Goal: Information Seeking & Learning: Learn about a topic

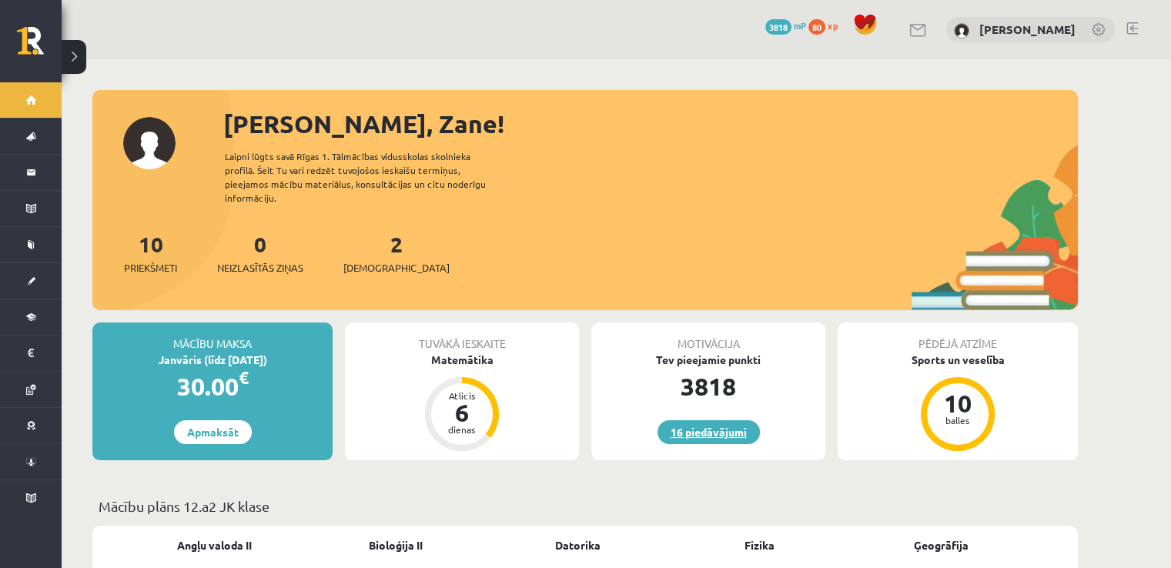
click at [692, 427] on link "16 piedāvājumi" at bounding box center [708, 432] width 102 height 24
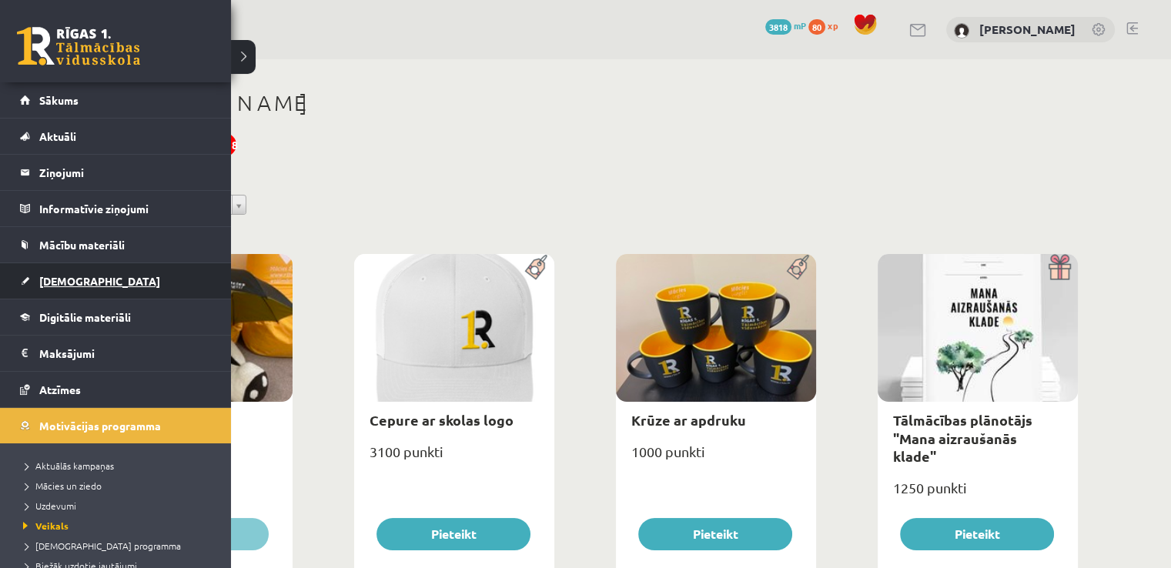
click at [65, 283] on span "[DEMOGRAPHIC_DATA]" at bounding box center [99, 281] width 121 height 14
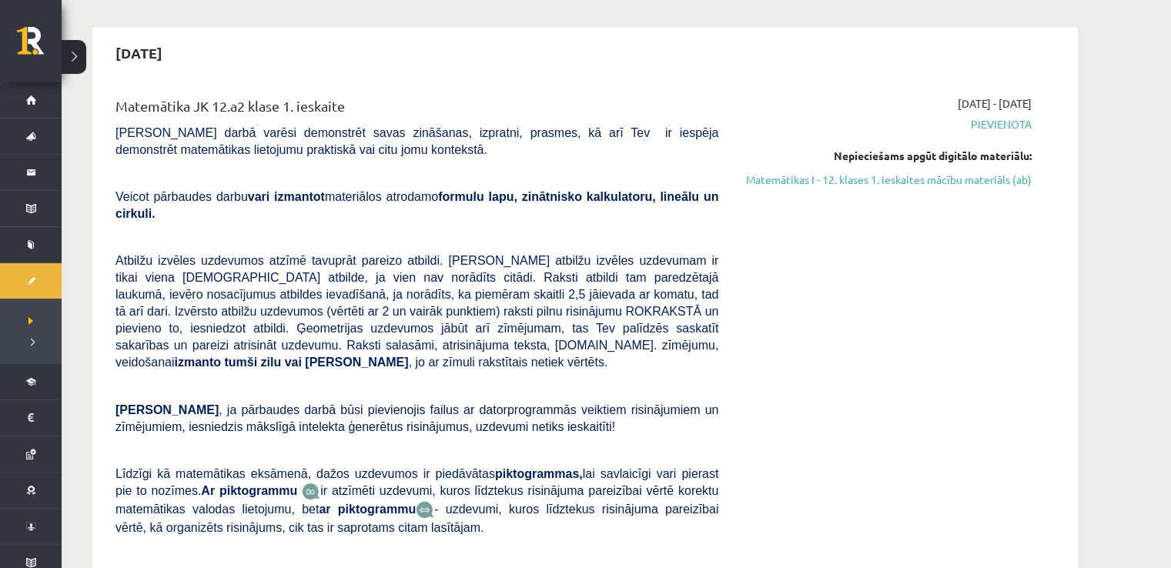
scroll to position [189, 0]
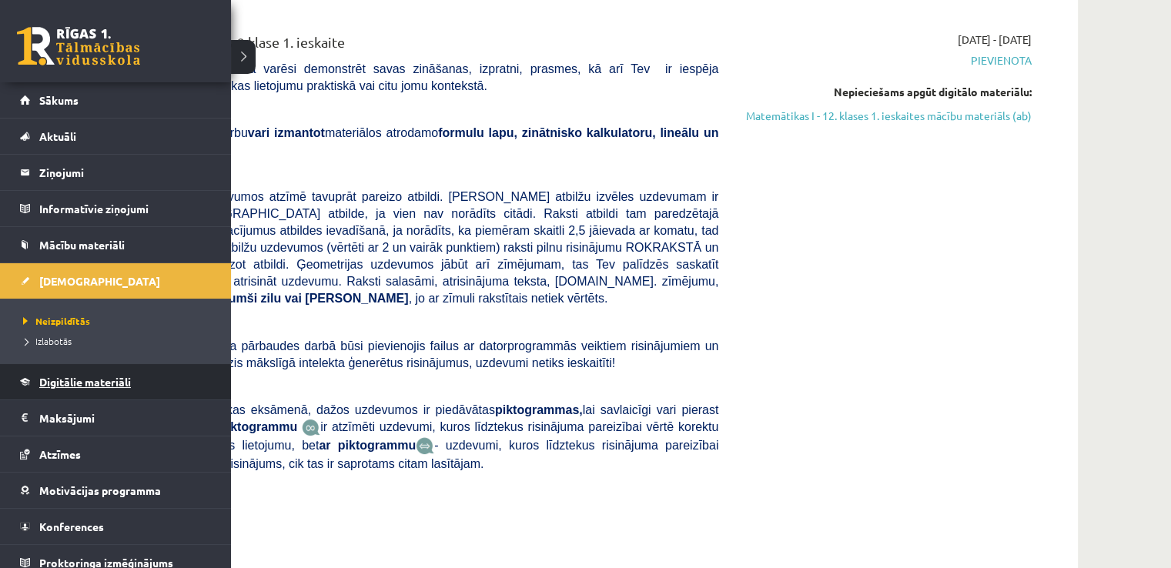
click at [80, 386] on link "Digitālie materiāli" at bounding box center [116, 381] width 192 height 35
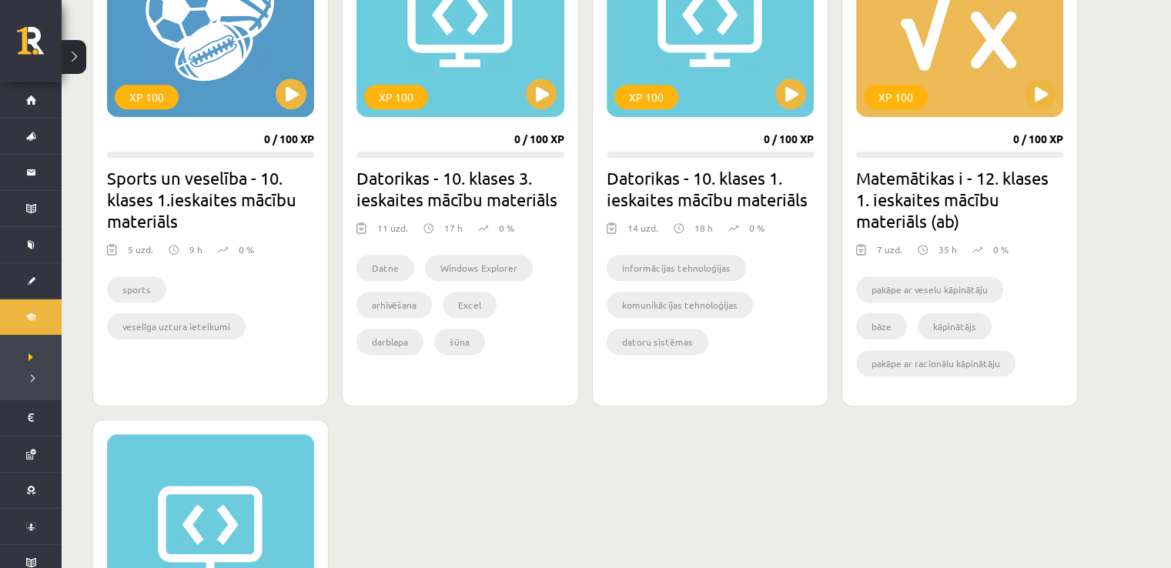
scroll to position [989, 0]
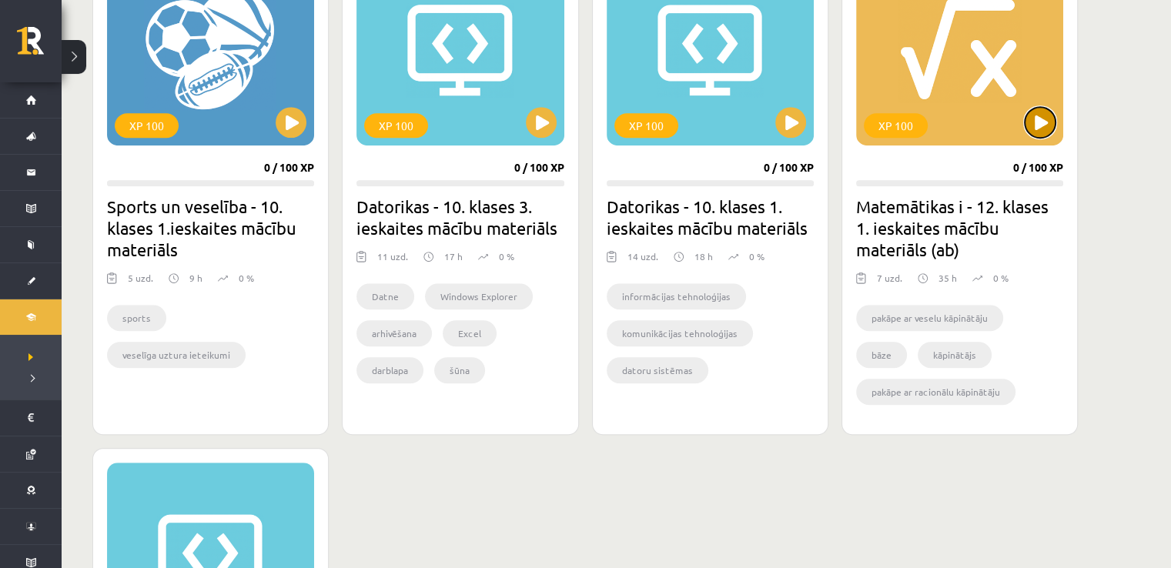
click at [1033, 115] on button at bounding box center [1040, 122] width 31 height 31
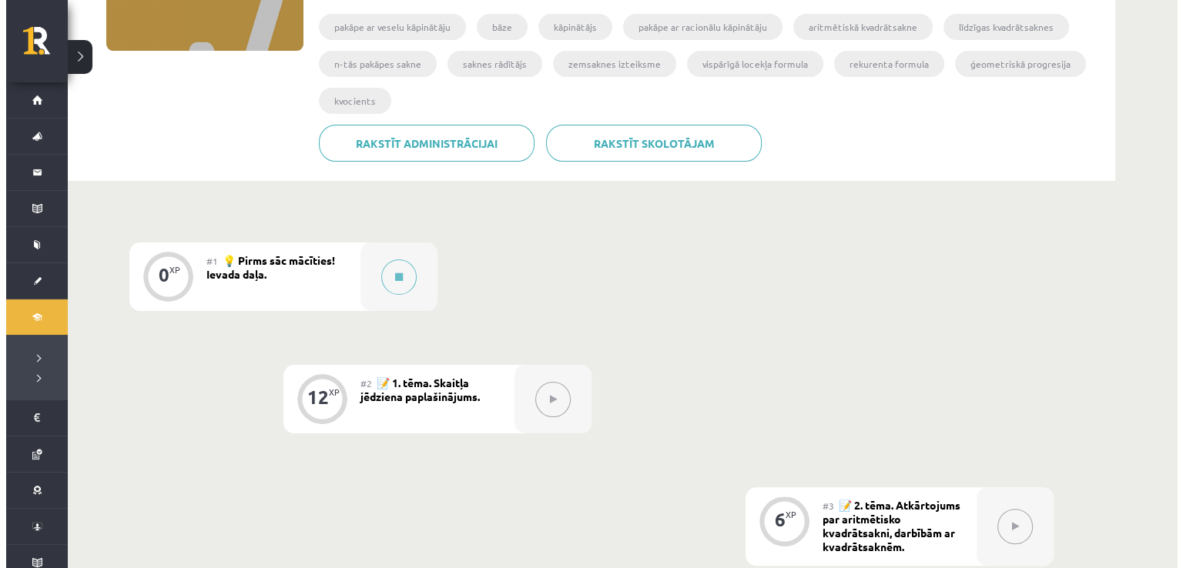
scroll to position [266, 0]
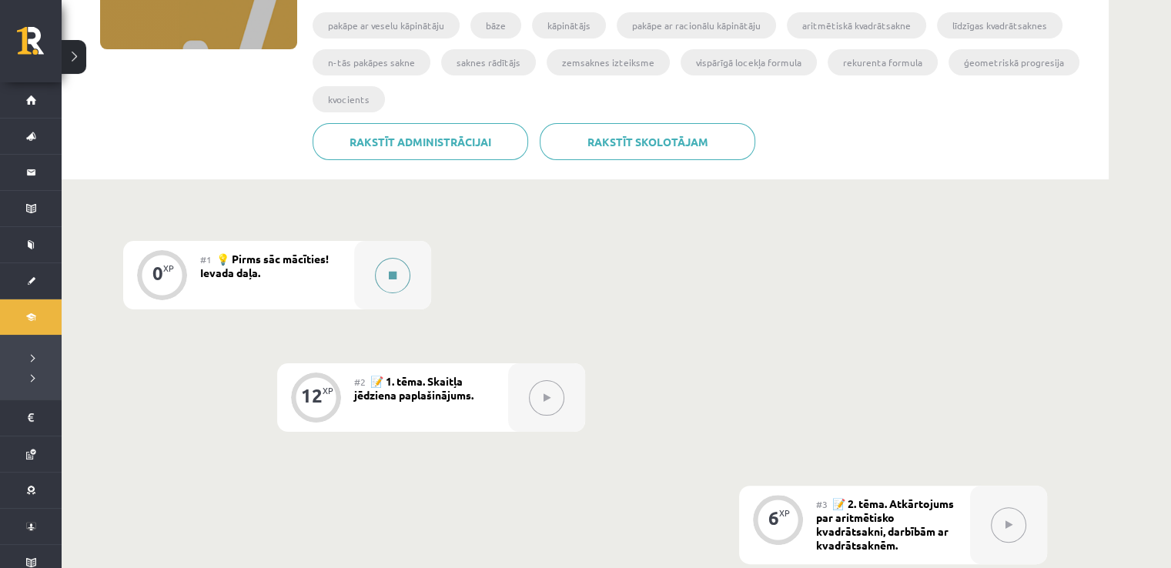
click at [405, 266] on button at bounding box center [392, 275] width 35 height 35
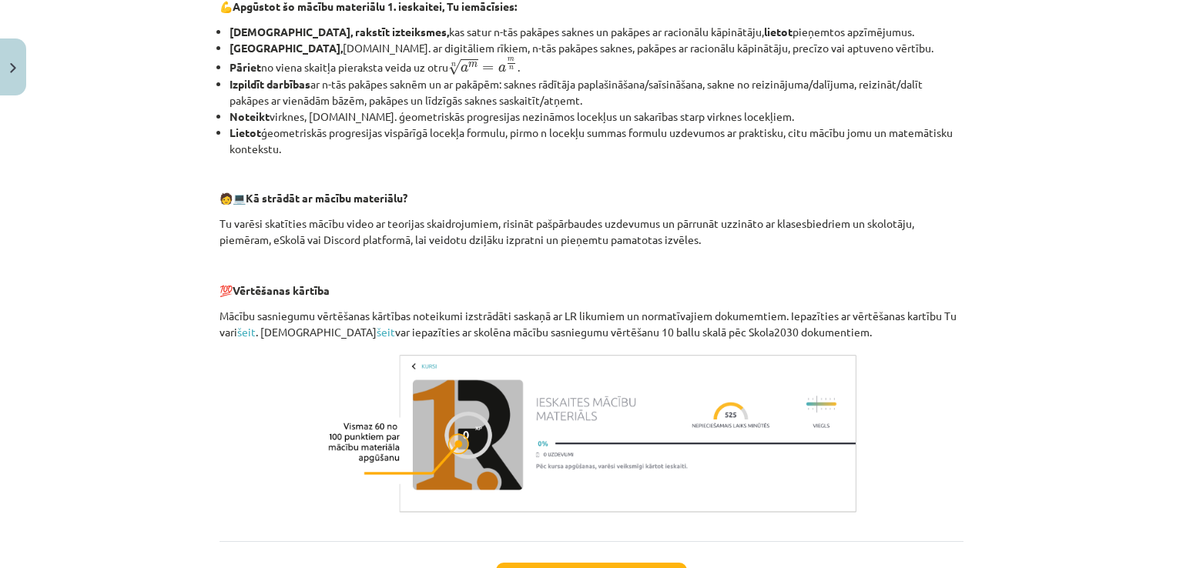
scroll to position [669, 0]
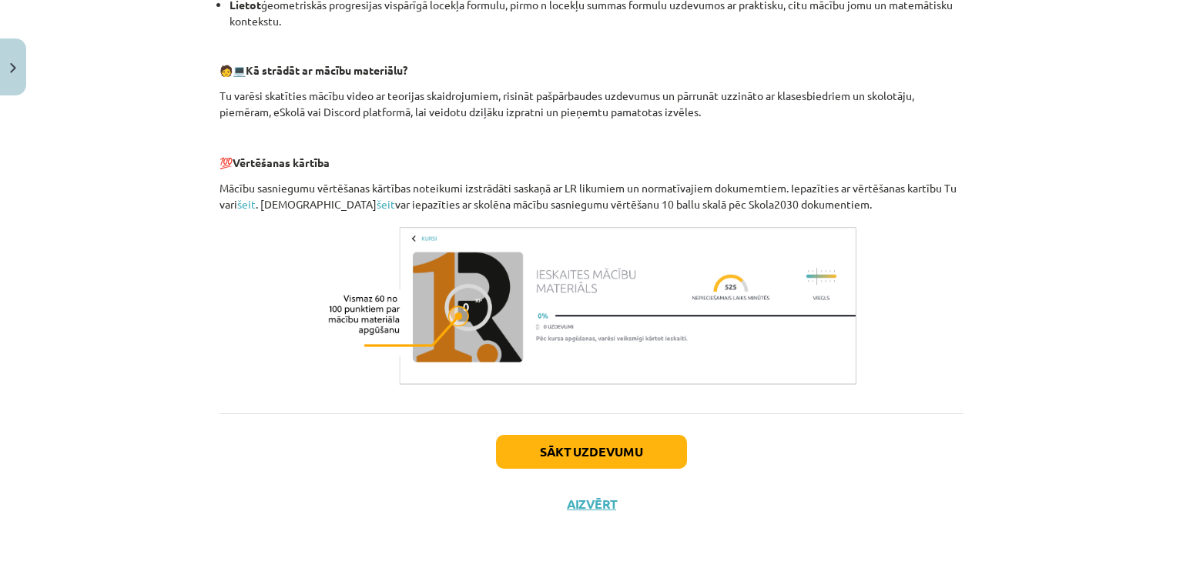
click at [615, 430] on div "Sākt uzdevumu Aizvērt" at bounding box center [591, 467] width 744 height 108
click at [615, 444] on button "Sākt uzdevumu" at bounding box center [591, 452] width 191 height 34
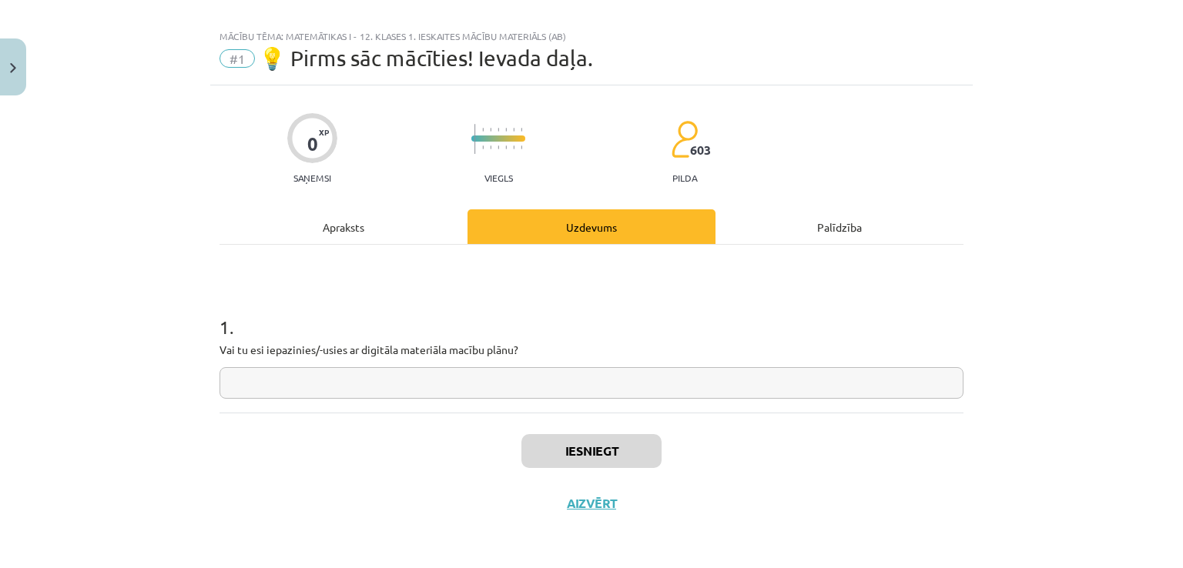
scroll to position [16, 0]
click at [323, 225] on div "Apraksts" at bounding box center [343, 227] width 248 height 35
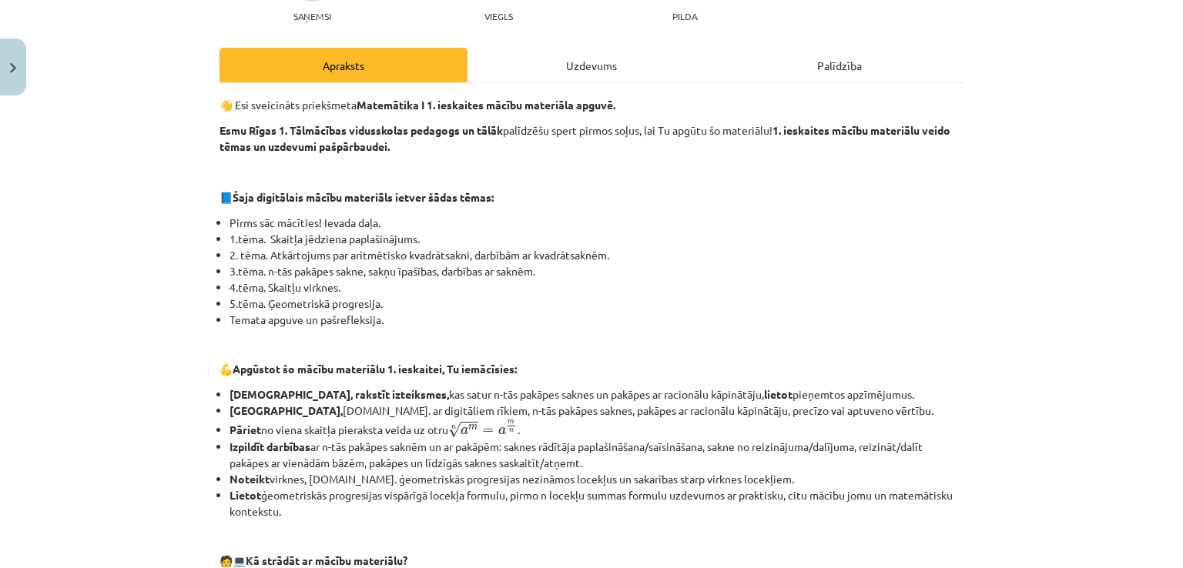
scroll to position [0, 0]
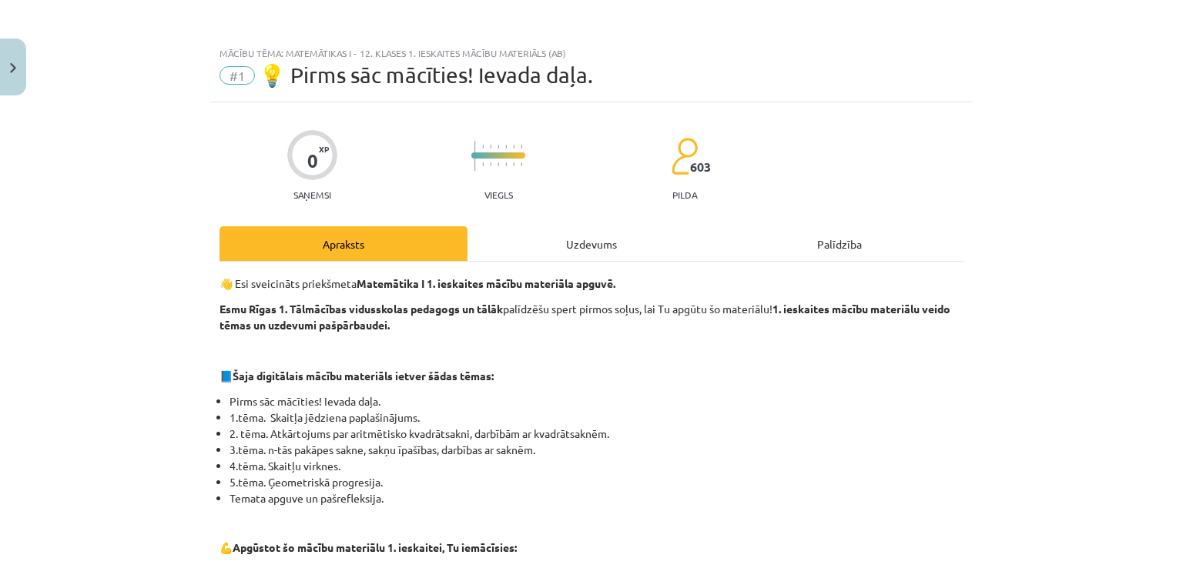
click at [839, 234] on div "Palīdzība" at bounding box center [839, 243] width 248 height 35
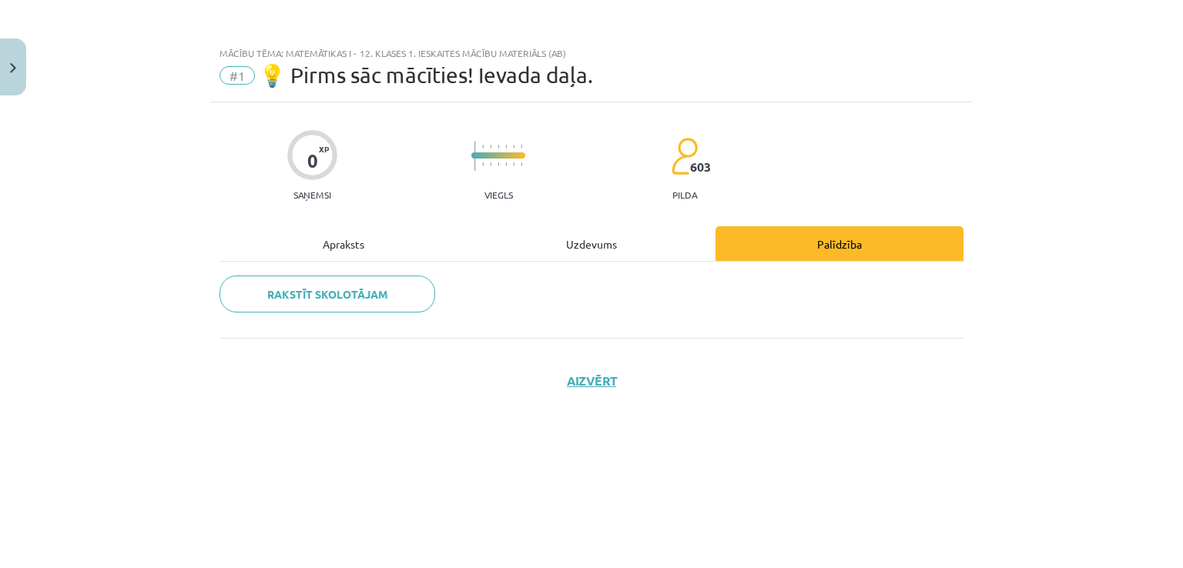
drag, startPoint x: 321, startPoint y: 219, endPoint x: 327, endPoint y: 241, distance: 22.4
click at [327, 241] on div "0 XP Saņemsi Viegls 603 pilda Apraksts Uzdevums Palīdzība Rakstīt skolotājam Ai…" at bounding box center [591, 315] width 762 height 427
click at [327, 242] on div "Apraksts" at bounding box center [343, 243] width 248 height 35
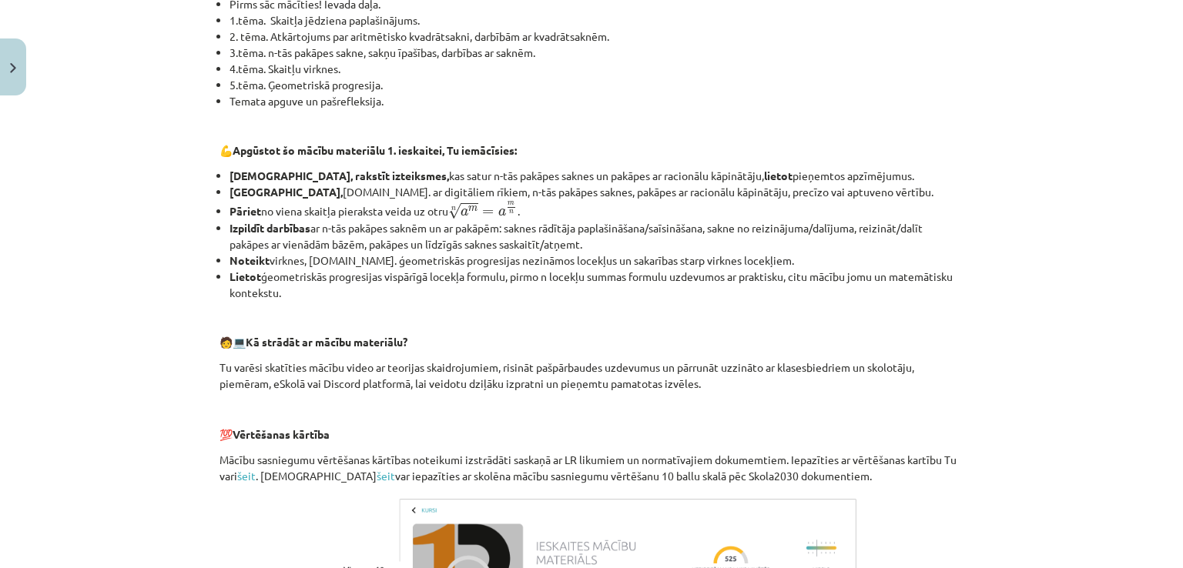
scroll to position [669, 0]
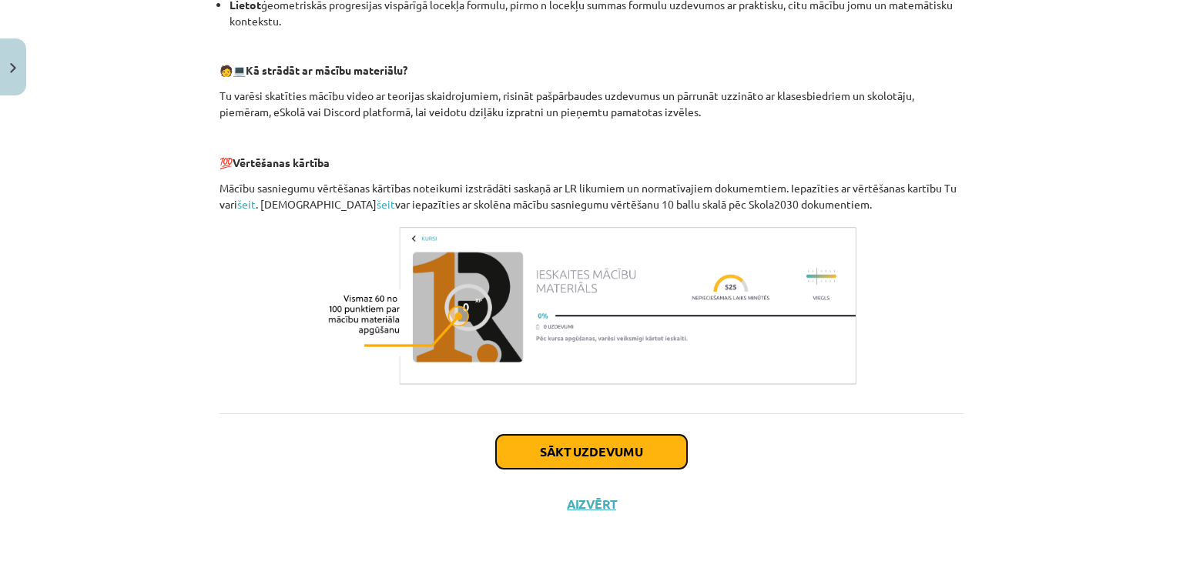
click at [601, 453] on button "Sākt uzdevumu" at bounding box center [591, 452] width 191 height 34
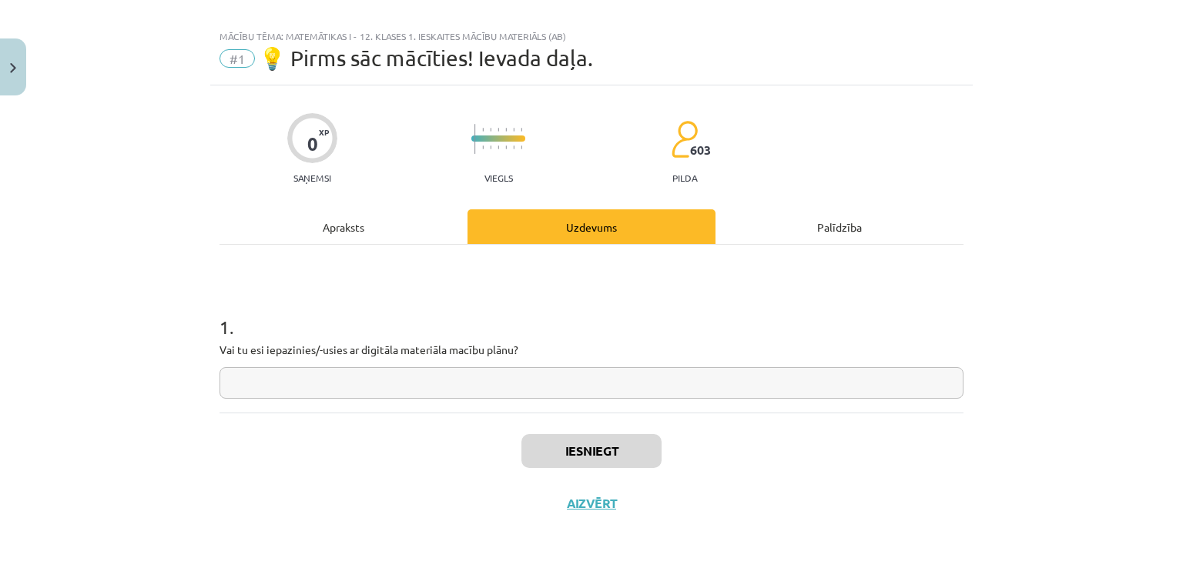
scroll to position [16, 0]
click at [594, 390] on input "text" at bounding box center [591, 384] width 744 height 32
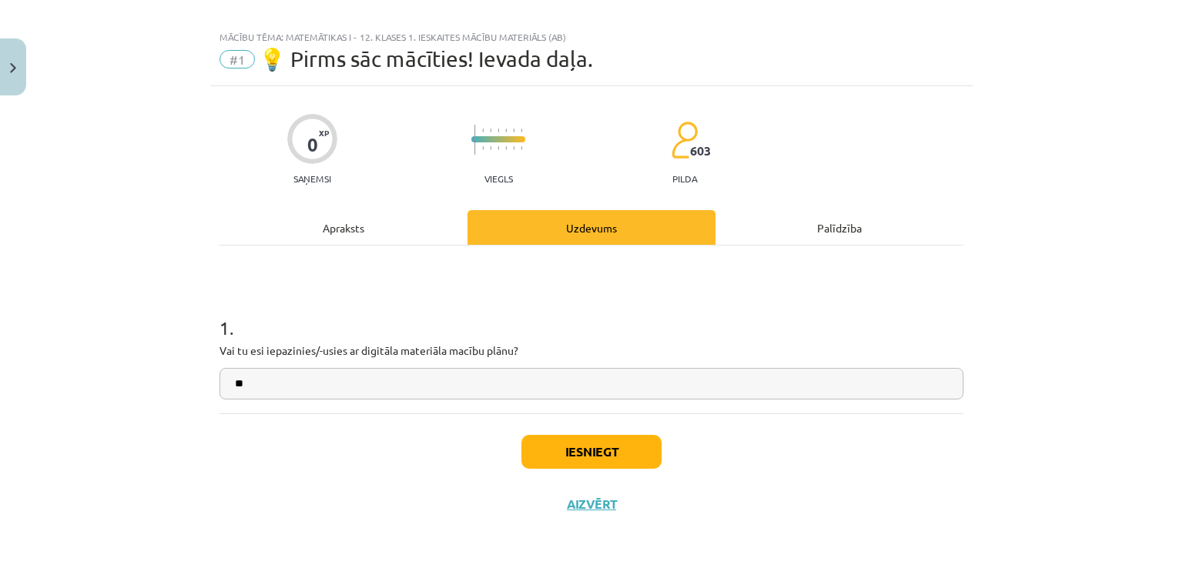
type input "**"
click at [613, 447] on button "Iesniegt" at bounding box center [591, 452] width 140 height 34
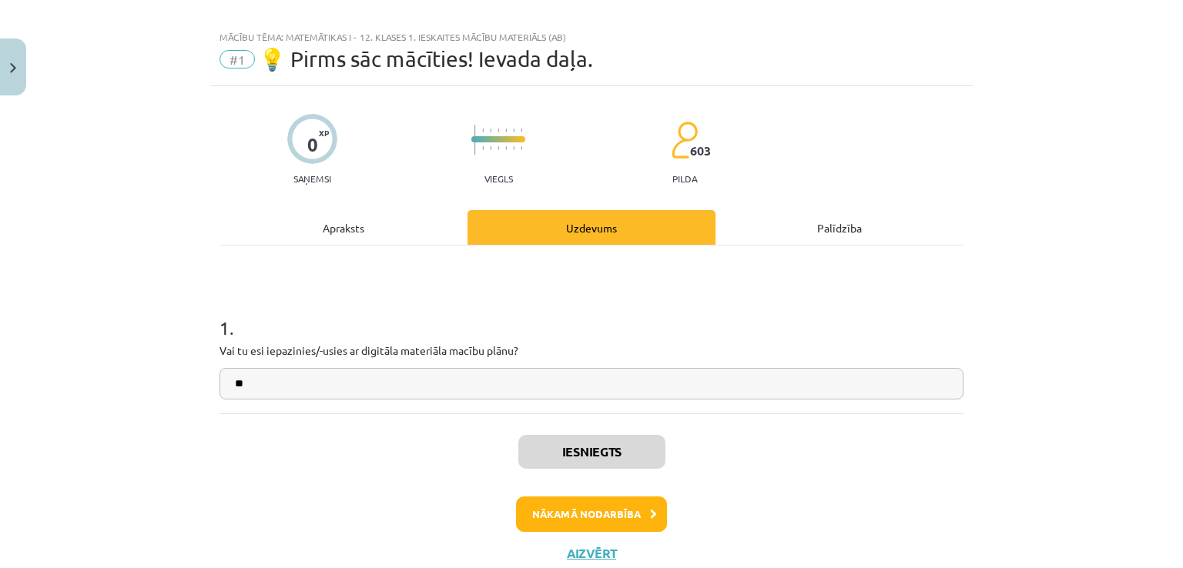
click at [601, 530] on div "Iesniegts Nākamā nodarbība Aizvērt" at bounding box center [591, 491] width 744 height 157
click at [621, 519] on button "Nākamā nodarbība" at bounding box center [591, 514] width 151 height 35
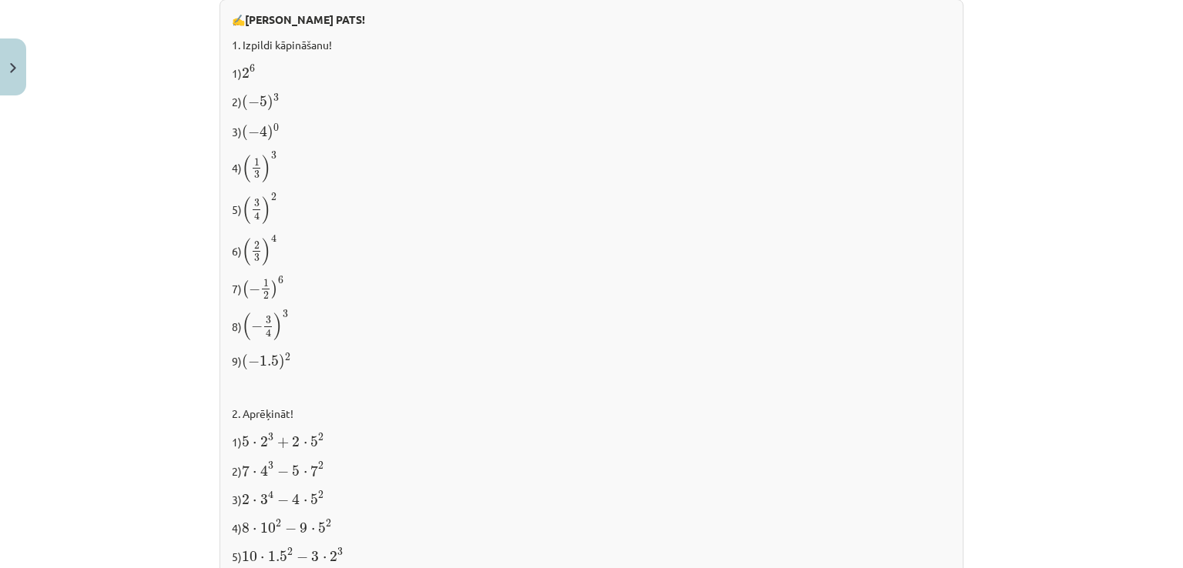
scroll to position [1270, 0]
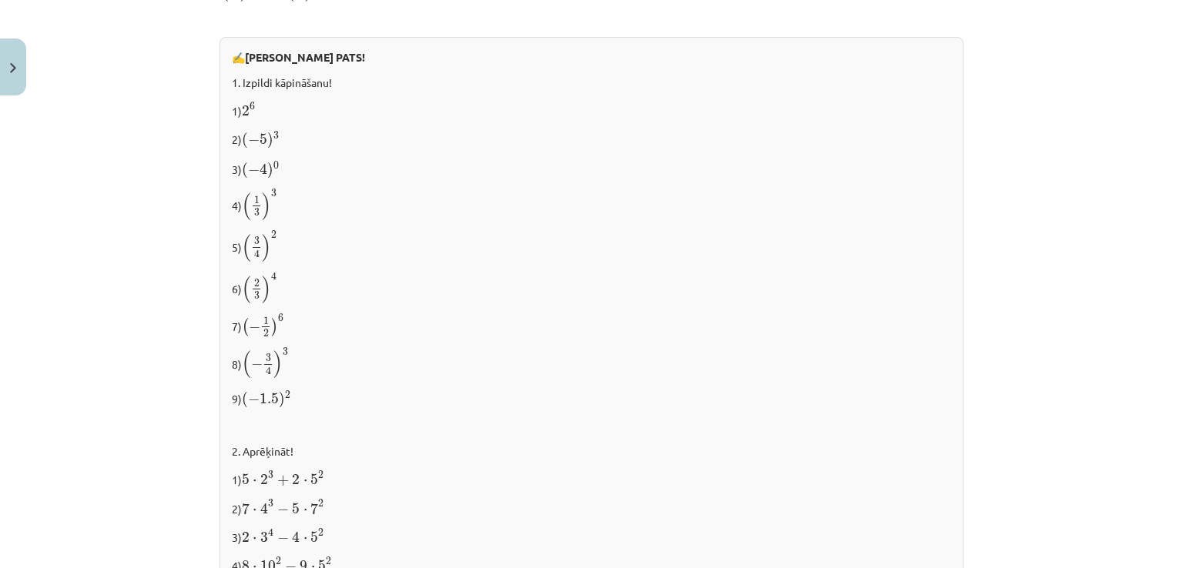
drag, startPoint x: 1179, startPoint y: 404, endPoint x: 738, endPoint y: 230, distance: 474.2
click at [738, 230] on p "5) ( 3 4 ) 2 ( 3 4 ) 2" at bounding box center [591, 246] width 719 height 32
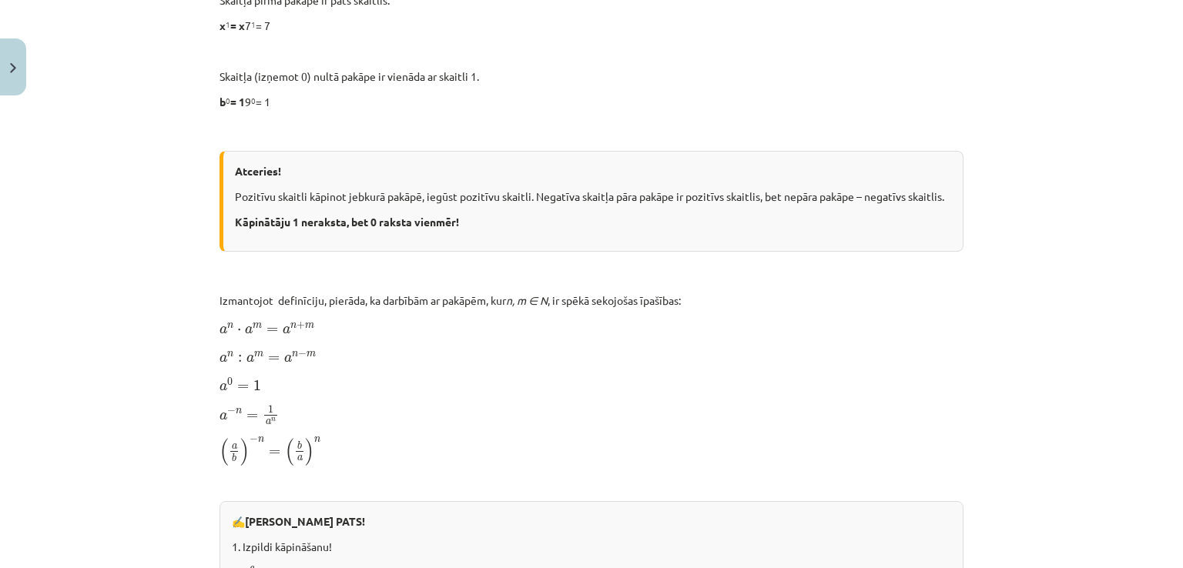
scroll to position [711, 0]
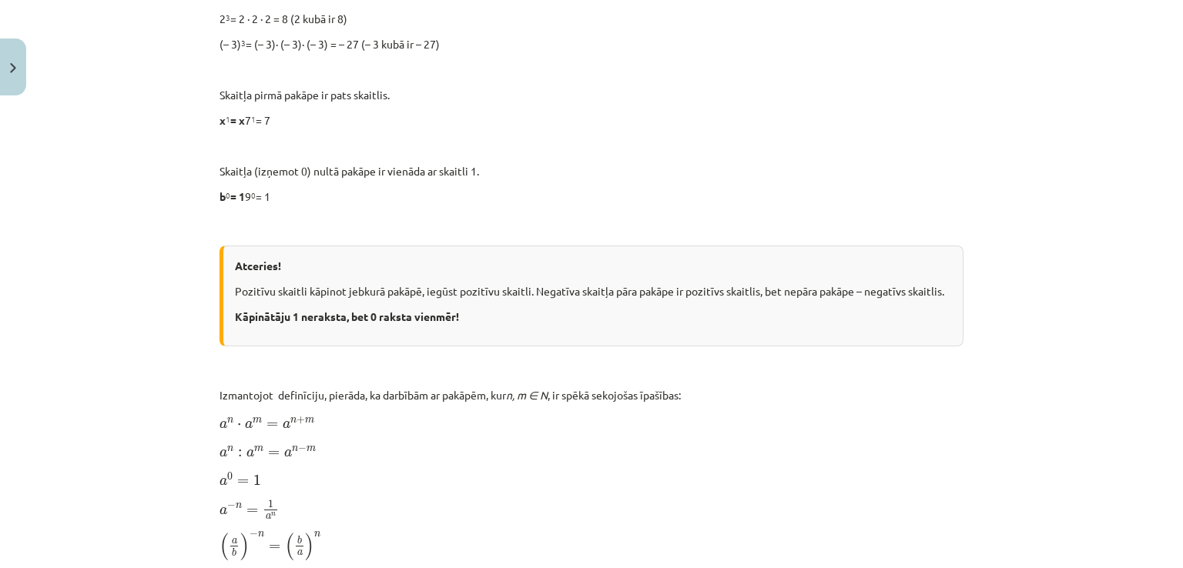
drag, startPoint x: 1168, startPoint y: 236, endPoint x: 1179, endPoint y: 239, distance: 12.2
click at [1170, 239] on div "Mācību tēma: Matemātikas i - 12. klases 1. ieskaites mācību materiāls (ab) #2 📝…" at bounding box center [591, 284] width 1183 height 568
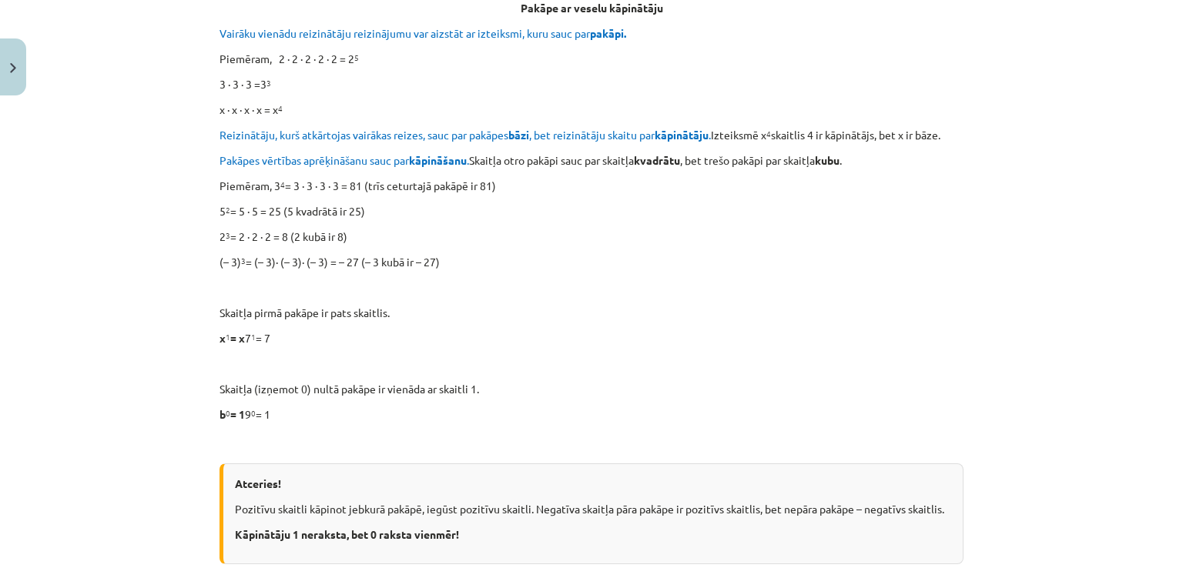
scroll to position [491, 0]
drag, startPoint x: 1117, startPoint y: 226, endPoint x: 1177, endPoint y: 238, distance: 61.3
click at [1170, 238] on div "Mācību tēma: Matemātikas i - 12. klases 1. ieskaites mācību materiāls (ab) #2 📝…" at bounding box center [591, 284] width 1183 height 568
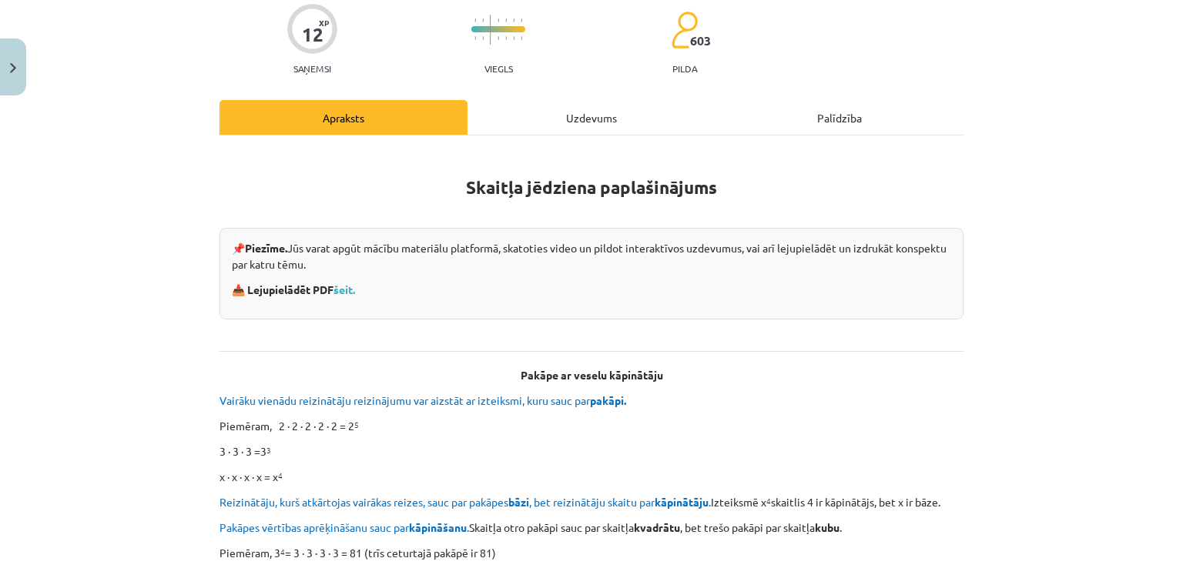
scroll to position [119, 0]
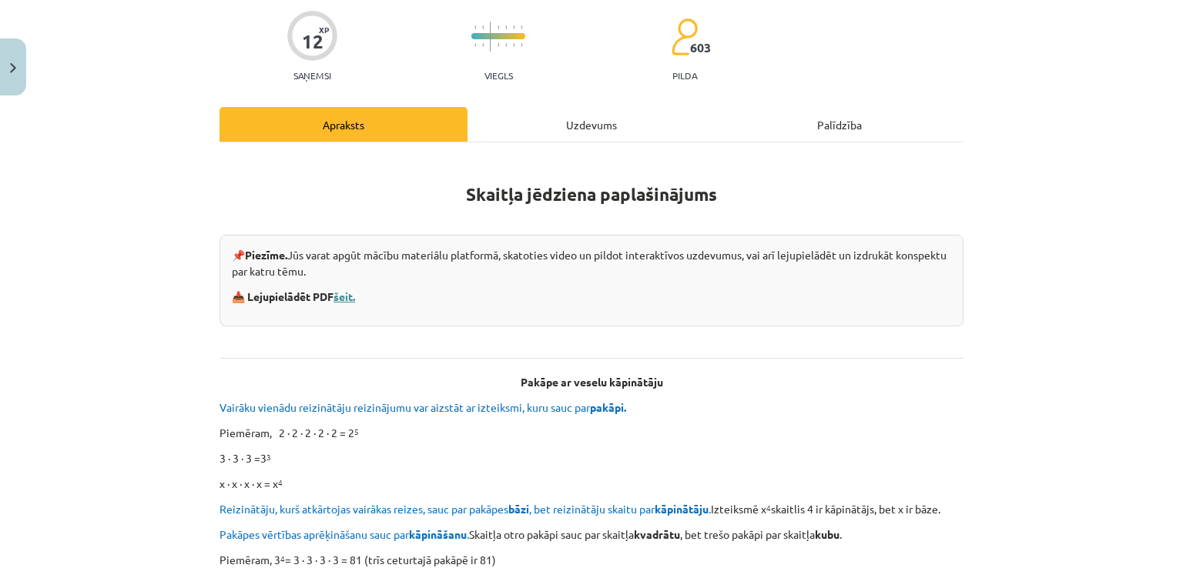
click at [348, 296] on link "šeit." at bounding box center [344, 296] width 22 height 14
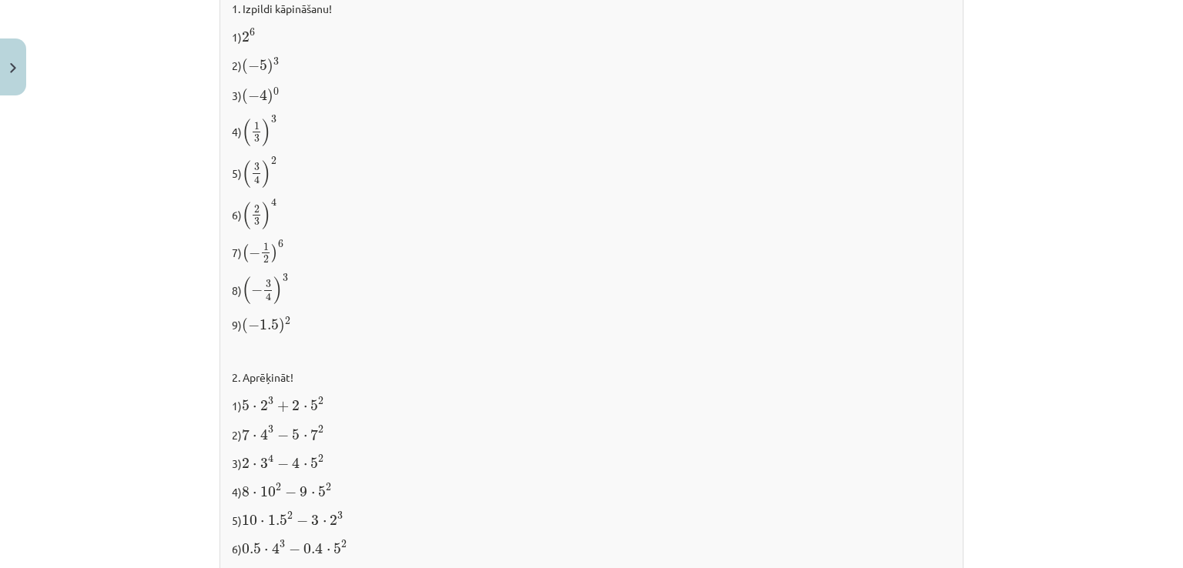
scroll to position [1618, 0]
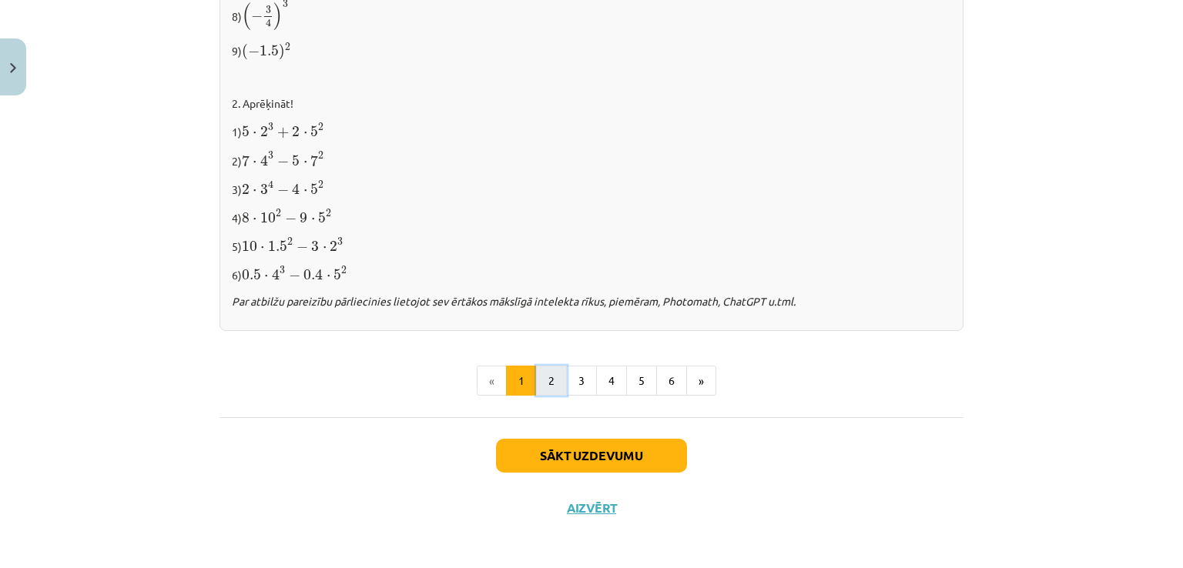
click at [547, 366] on button "2" at bounding box center [551, 381] width 31 height 31
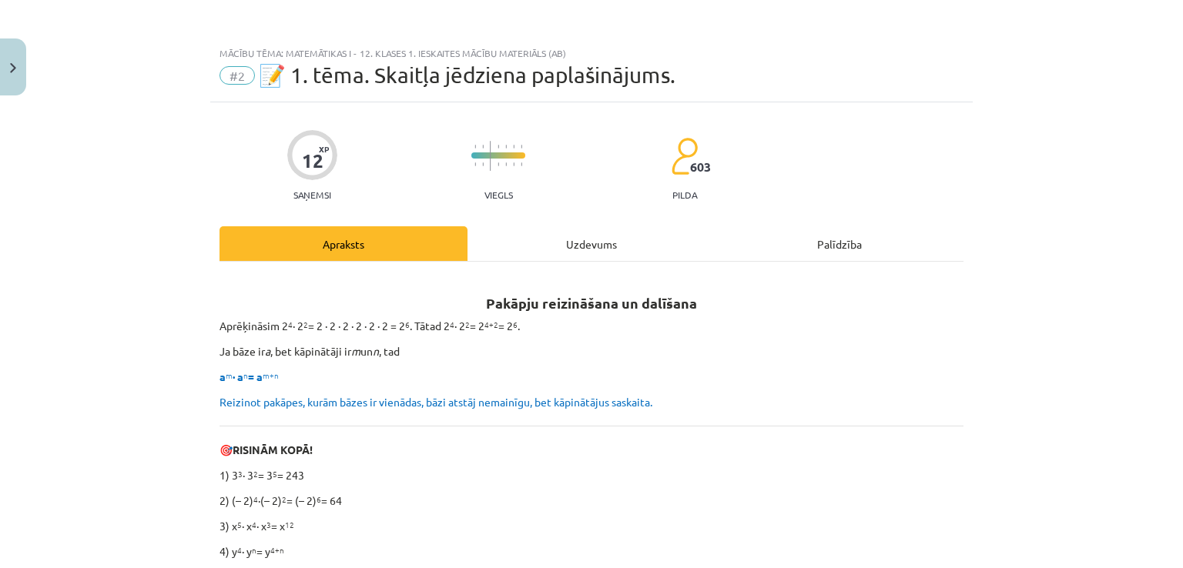
scroll to position [1065, 0]
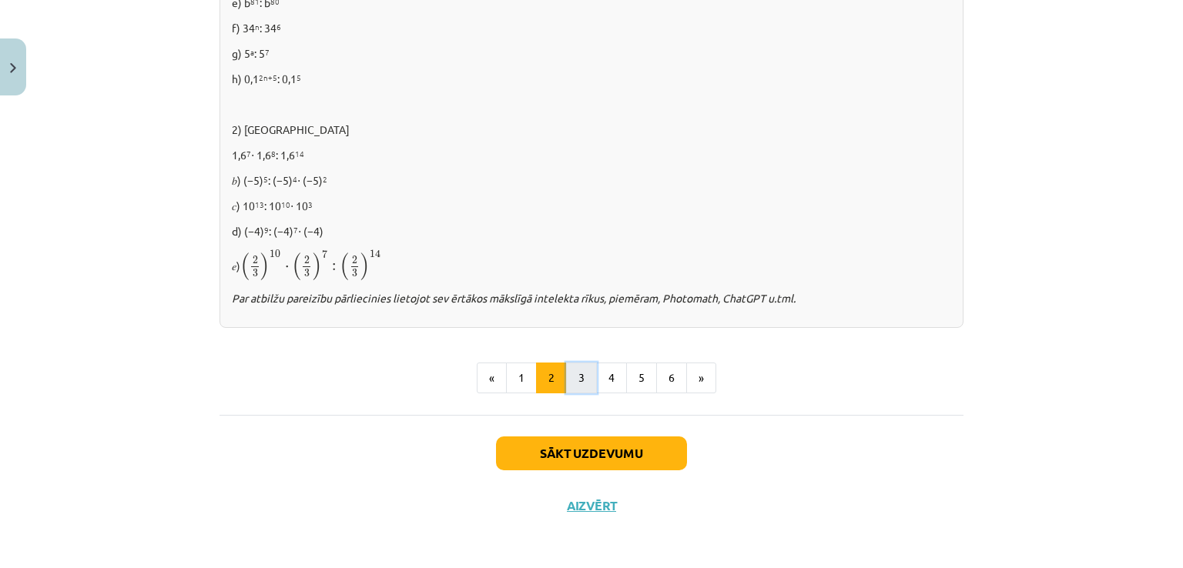
click at [577, 373] on button "3" at bounding box center [581, 378] width 31 height 31
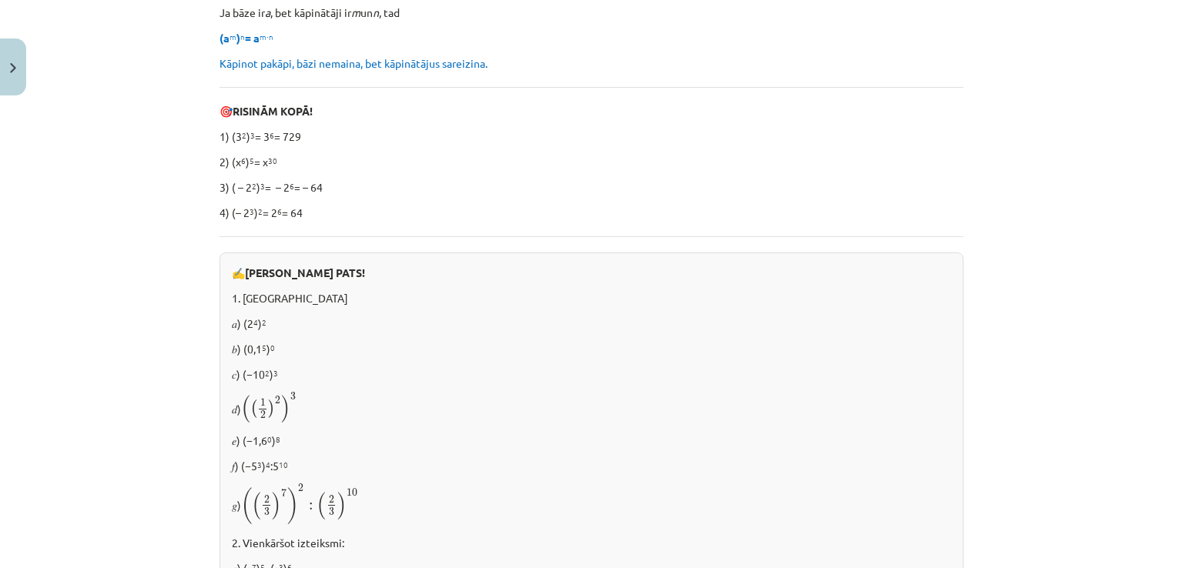
click at [577, 373] on div "✍️ RISINI PATS! 1. Aprēķināt 𝑎) (2 4 ) 2 𝑏) (0,1 5 ) 0 𝑐) (−10 2 ) 3 𝑑) ( ( 1 2…" at bounding box center [591, 550] width 744 height 594
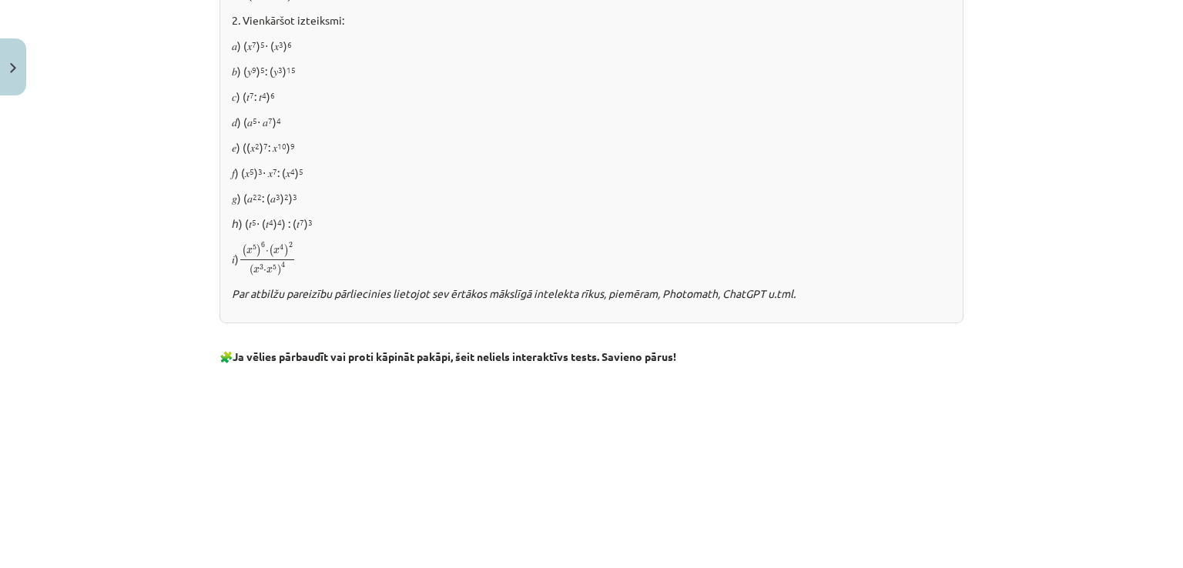
scroll to position [902, 0]
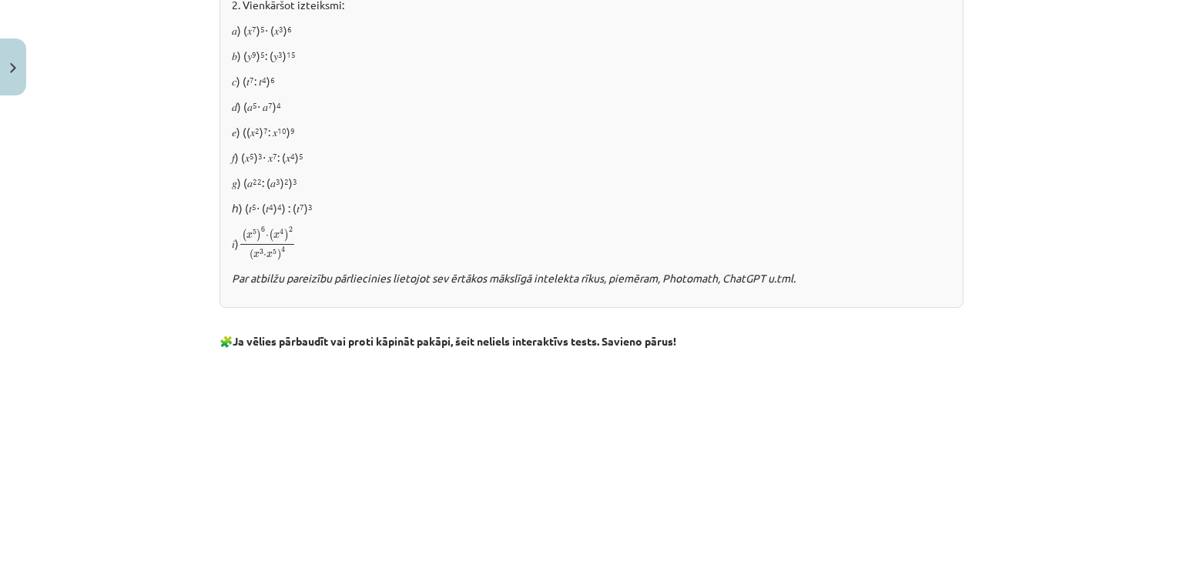
drag, startPoint x: 1147, startPoint y: 411, endPoint x: 1147, endPoint y: 479, distance: 67.7
click at [1147, 479] on div "Mācību tēma: Matemātikas i - 12. klases 1. ieskaites mācību materiāls (ab) #2 📝…" at bounding box center [591, 284] width 1183 height 568
drag, startPoint x: 1164, startPoint y: 291, endPoint x: 1159, endPoint y: 346, distance: 55.6
click at [1159, 346] on div "Mācību tēma: Matemātikas i - 12. klases 1. ieskaites mācību materiāls (ab) #2 📝…" at bounding box center [591, 284] width 1183 height 568
click at [1093, 261] on div "Mācību tēma: Matemātikas i - 12. klases 1. ieskaites mācību materiāls (ab) #2 📝…" at bounding box center [591, 284] width 1183 height 568
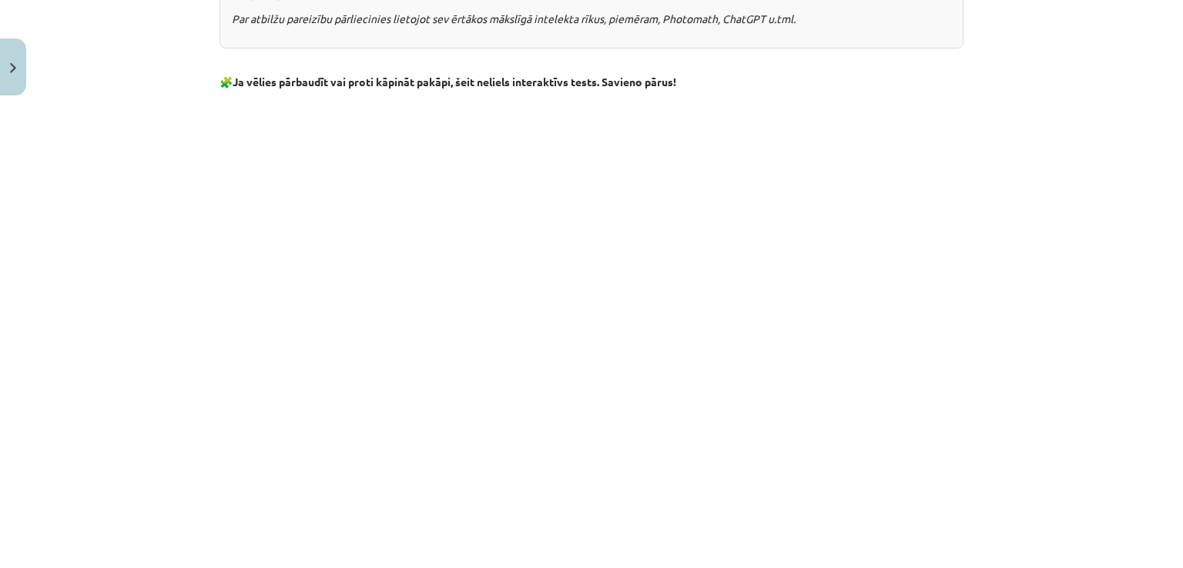
scroll to position [1164, 0]
click at [721, 503] on p at bounding box center [591, 505] width 744 height 16
click at [421, 500] on p at bounding box center [591, 505] width 744 height 16
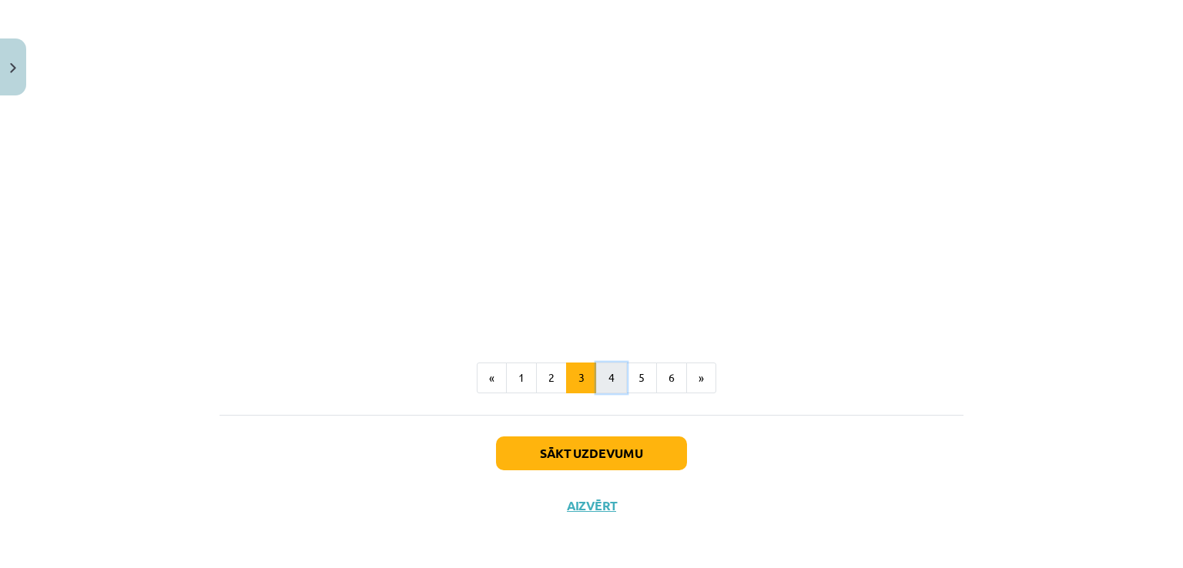
click at [604, 386] on button "4" at bounding box center [611, 378] width 31 height 31
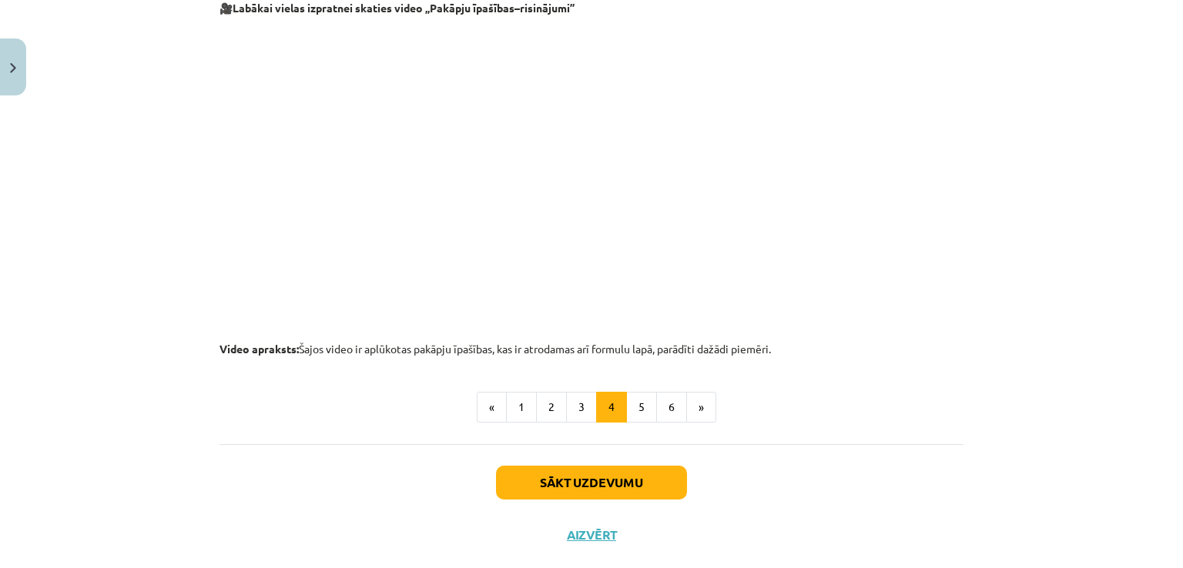
scroll to position [1613, 0]
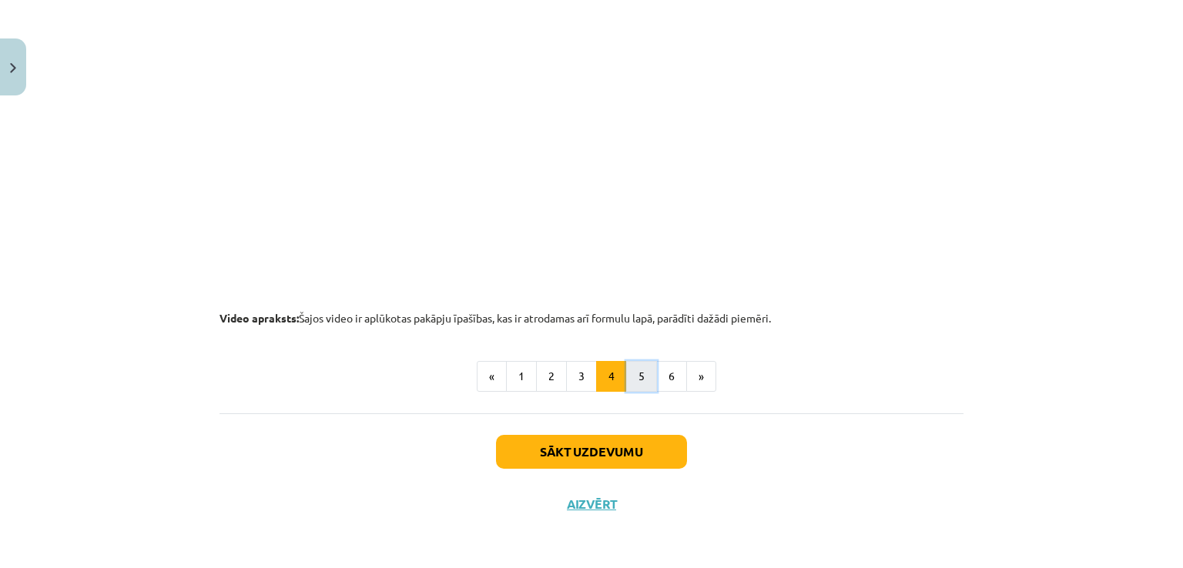
click at [633, 377] on button "5" at bounding box center [641, 376] width 31 height 31
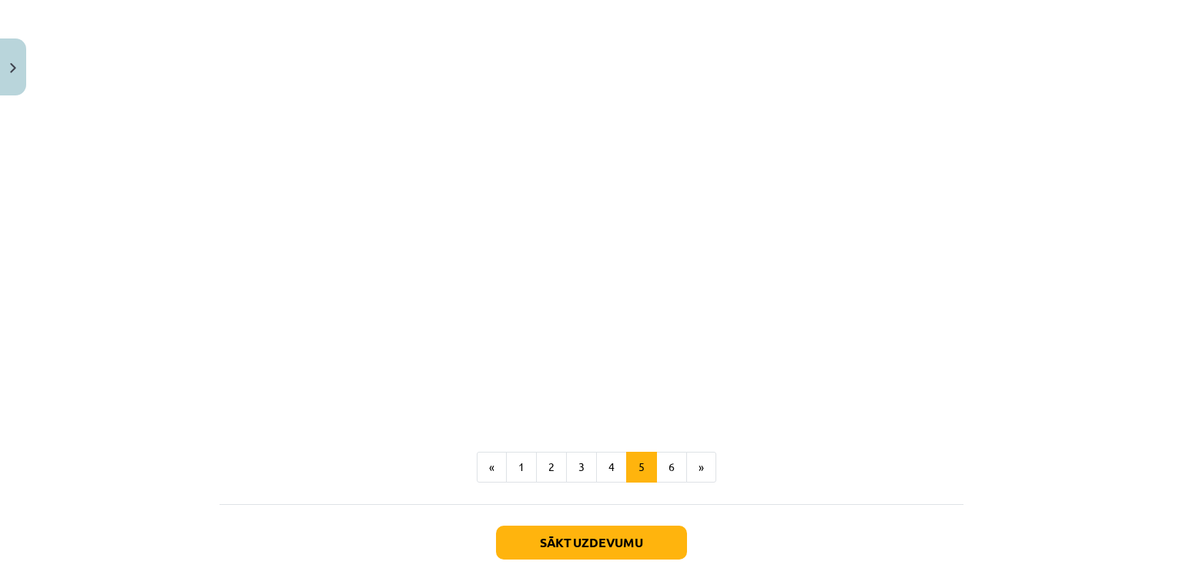
scroll to position [1824, 0]
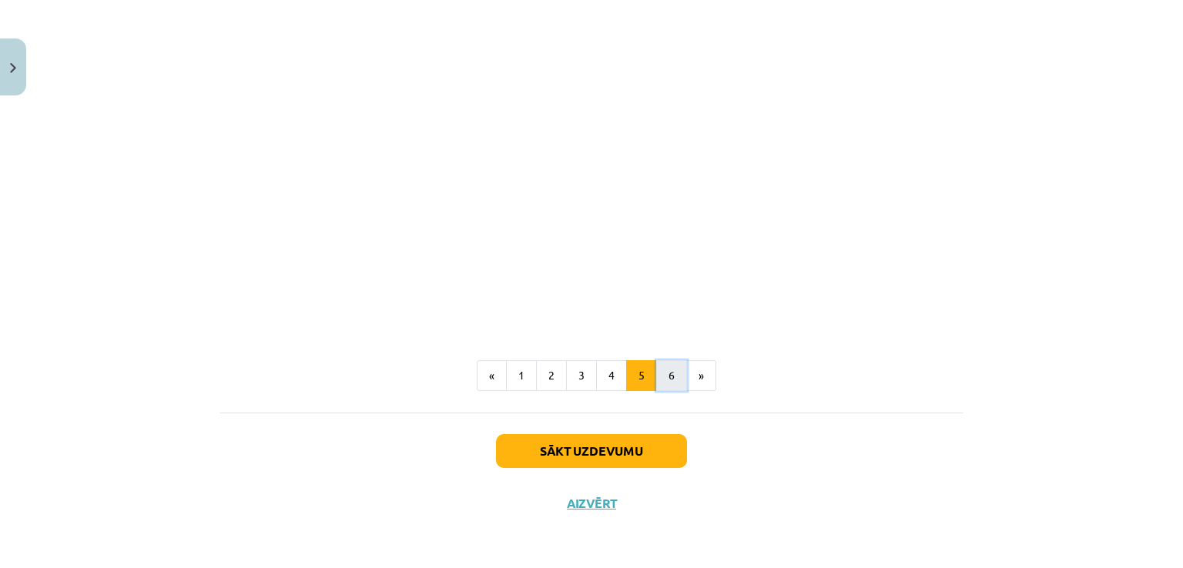
click at [660, 370] on button "6" at bounding box center [671, 375] width 31 height 31
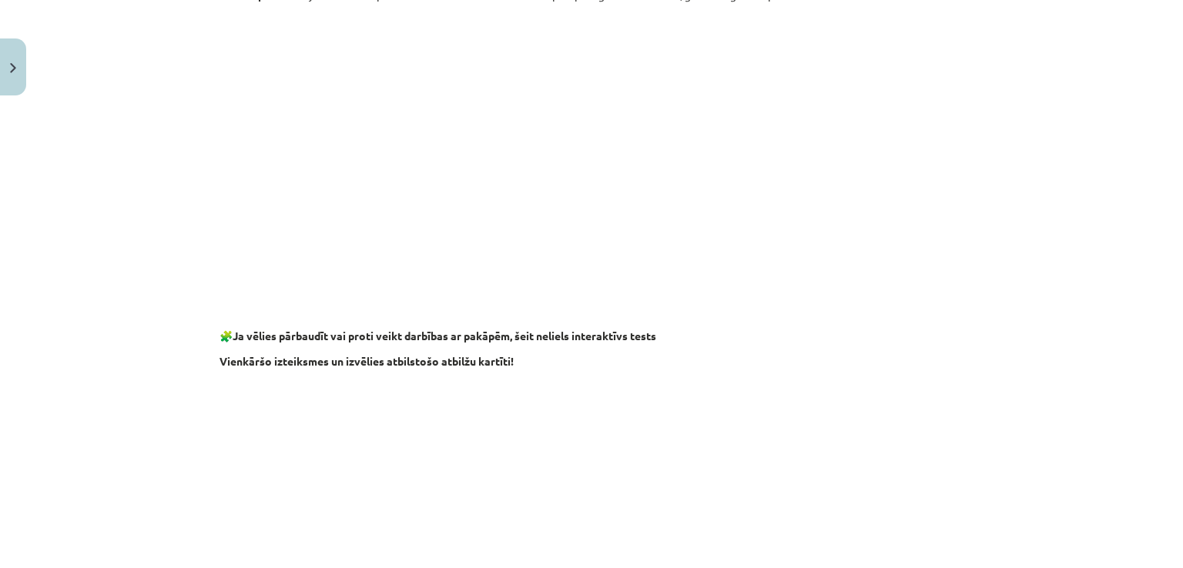
scroll to position [1472, 0]
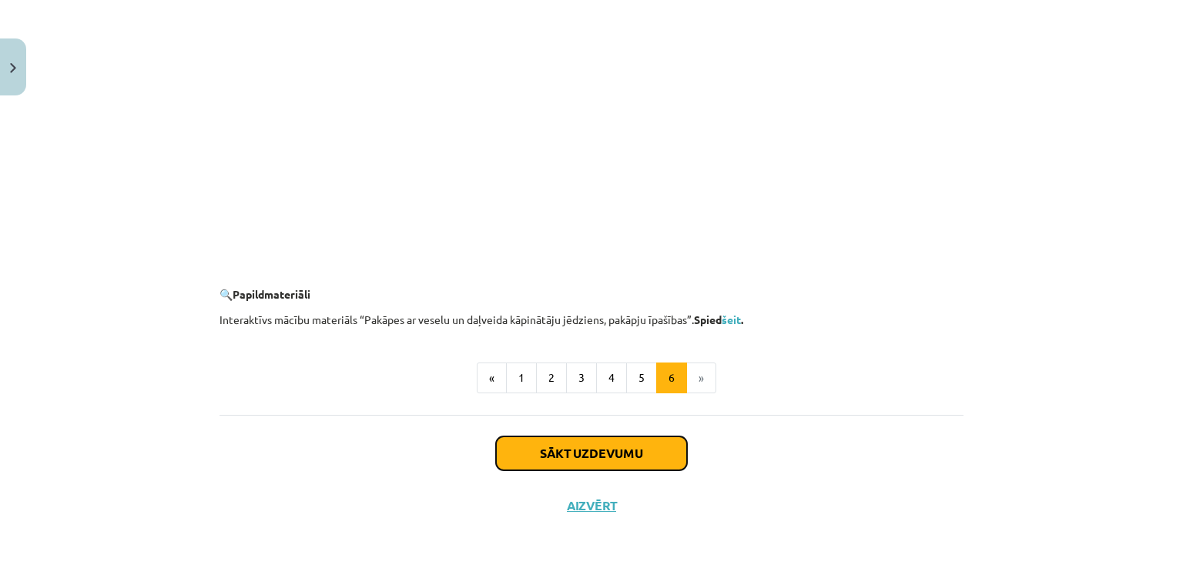
click at [634, 441] on button "Sākt uzdevumu" at bounding box center [591, 454] width 191 height 34
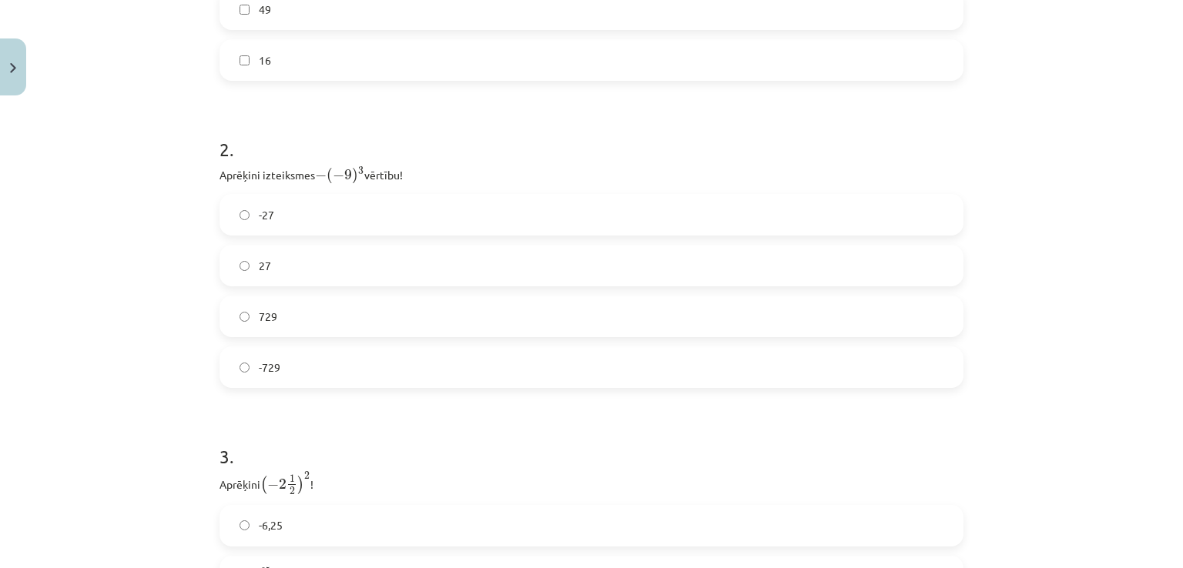
scroll to position [635, 0]
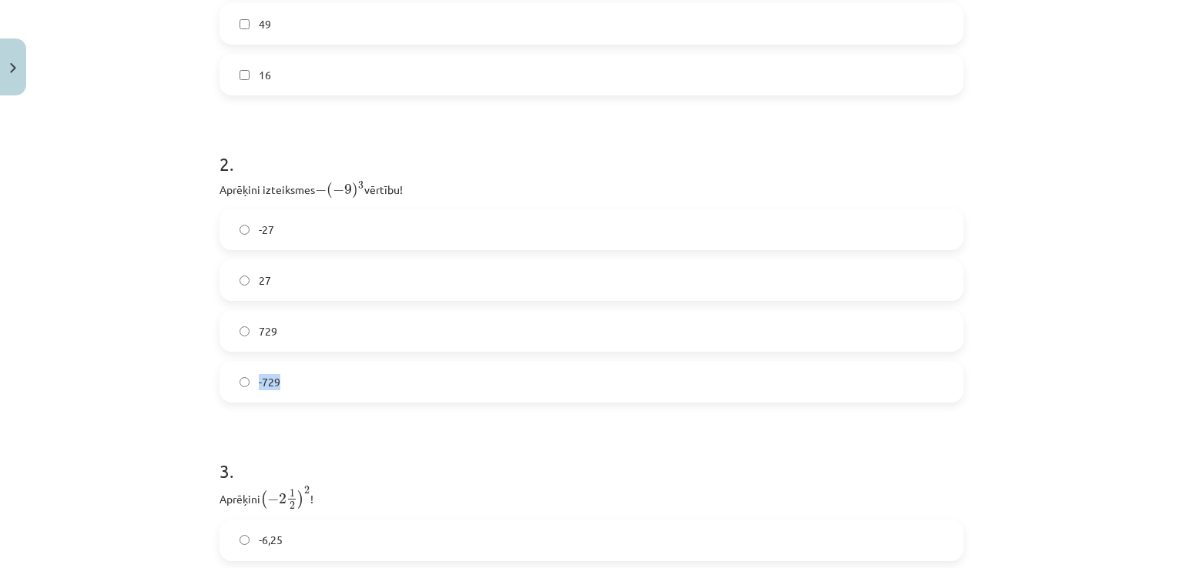
drag, startPoint x: 1164, startPoint y: 366, endPoint x: 1165, endPoint y: 330, distance: 35.4
click at [1165, 330] on div "Mācību tēma: Matemātikas i - 12. klases 1. ieskaites mācību materiāls (ab) #2 📝…" at bounding box center [591, 284] width 1183 height 568
click at [1133, 323] on div "Mācību tēma: Matemātikas i - 12. klases 1. ieskaites mācību materiāls (ab) #2 📝…" at bounding box center [591, 284] width 1183 height 568
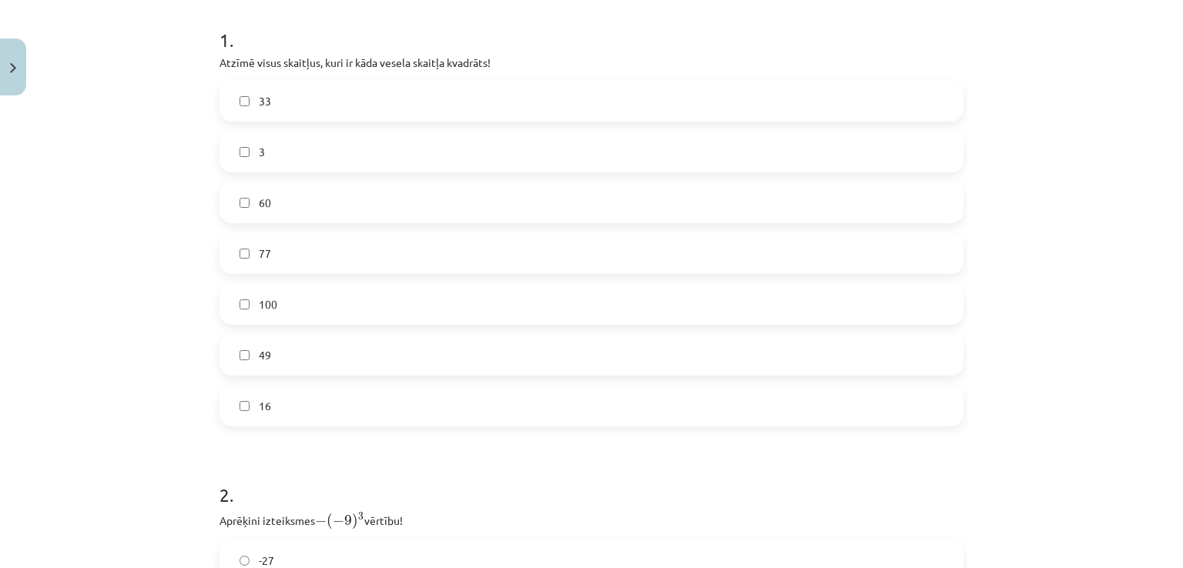
scroll to position [314, 0]
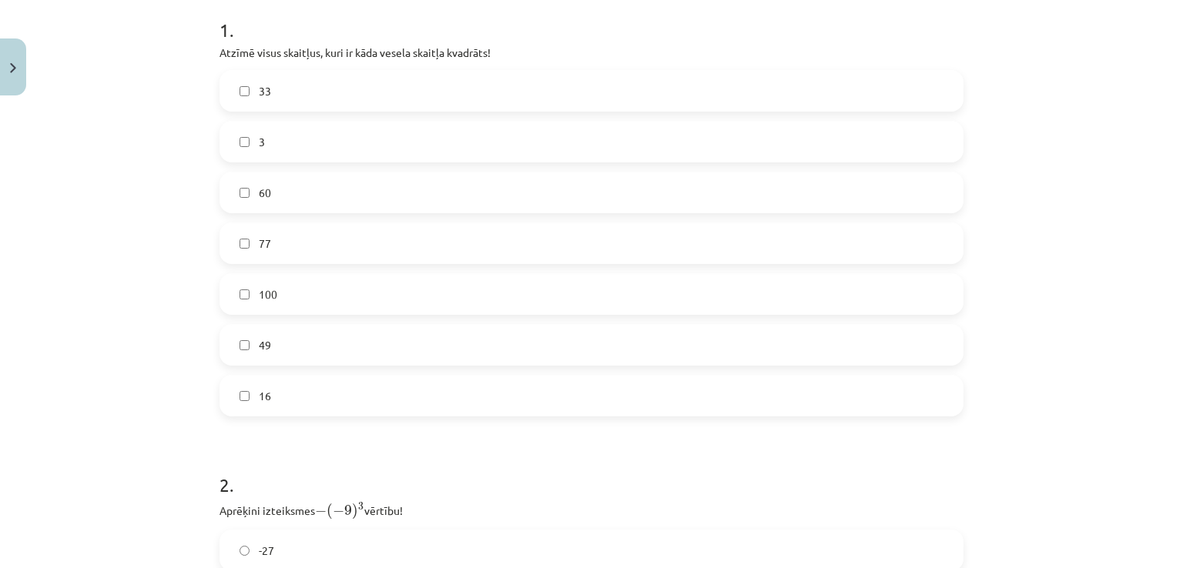
click at [280, 290] on label "100" at bounding box center [591, 294] width 741 height 38
click at [266, 351] on label "49" at bounding box center [591, 345] width 741 height 38
click at [268, 400] on label "16" at bounding box center [591, 395] width 741 height 38
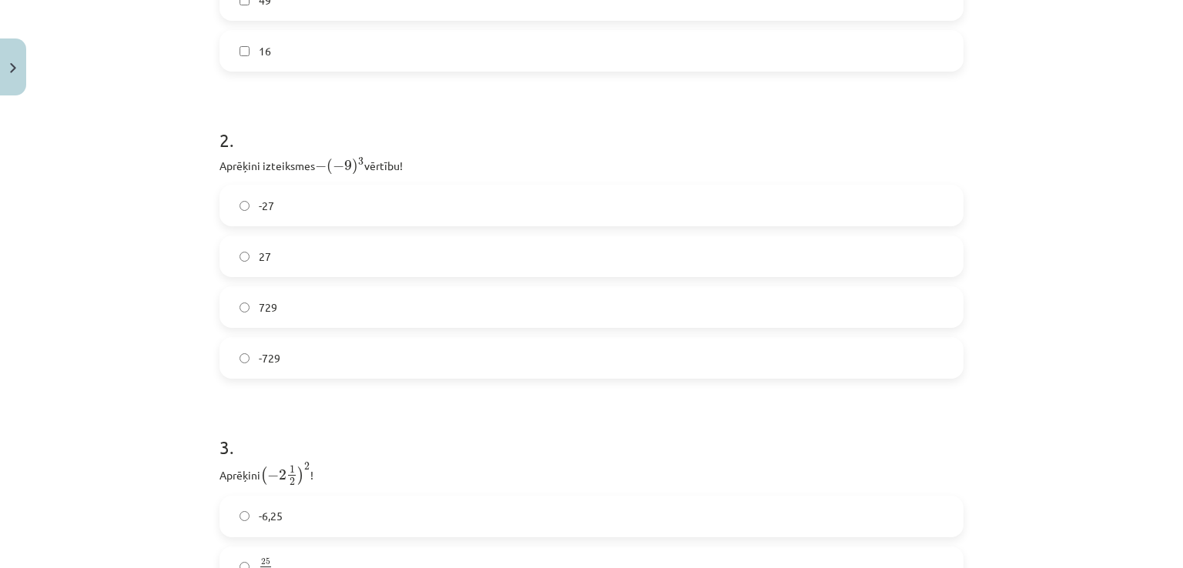
scroll to position [668, 0]
click at [745, 309] on label "729" at bounding box center [591, 298] width 741 height 38
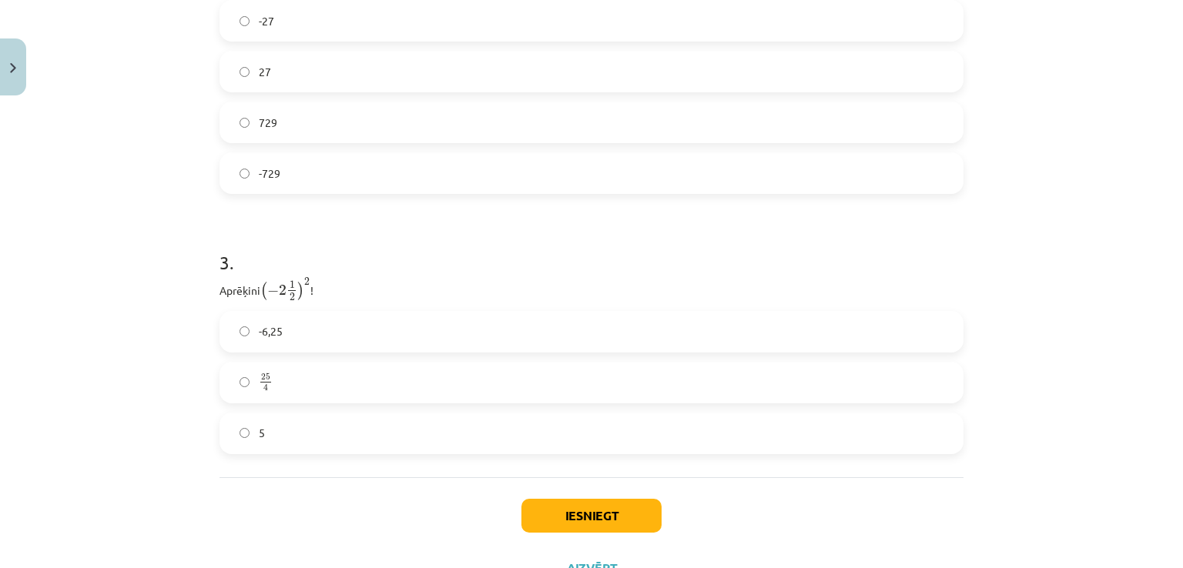
scroll to position [907, 0]
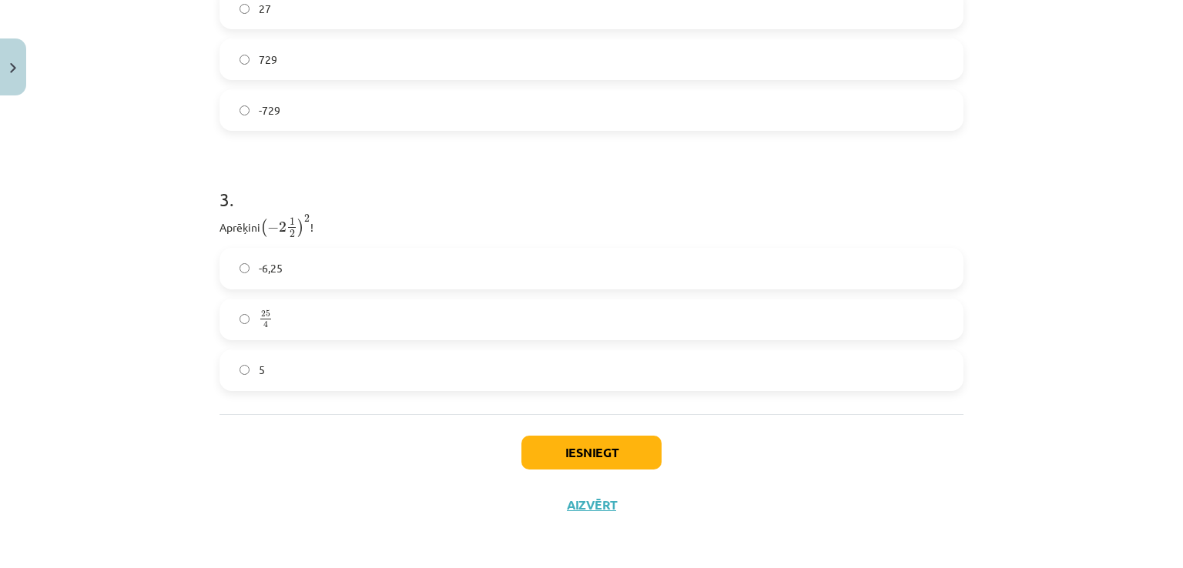
click at [467, 315] on label "25 4 25 4" at bounding box center [591, 319] width 741 height 38
click at [620, 445] on button "Iesniegt" at bounding box center [591, 453] width 140 height 34
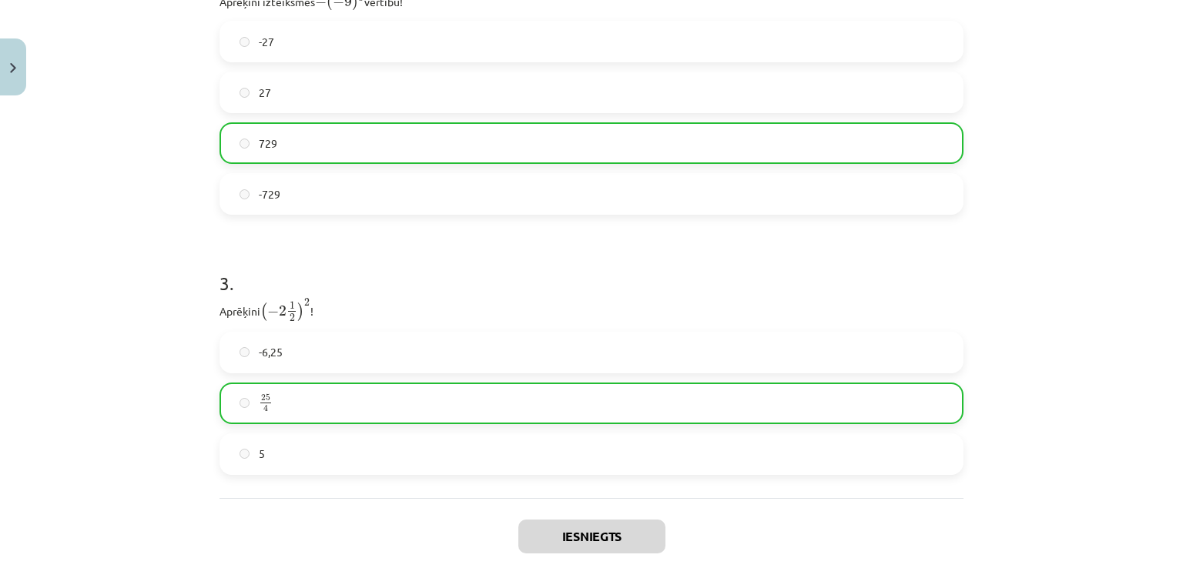
scroll to position [955, 0]
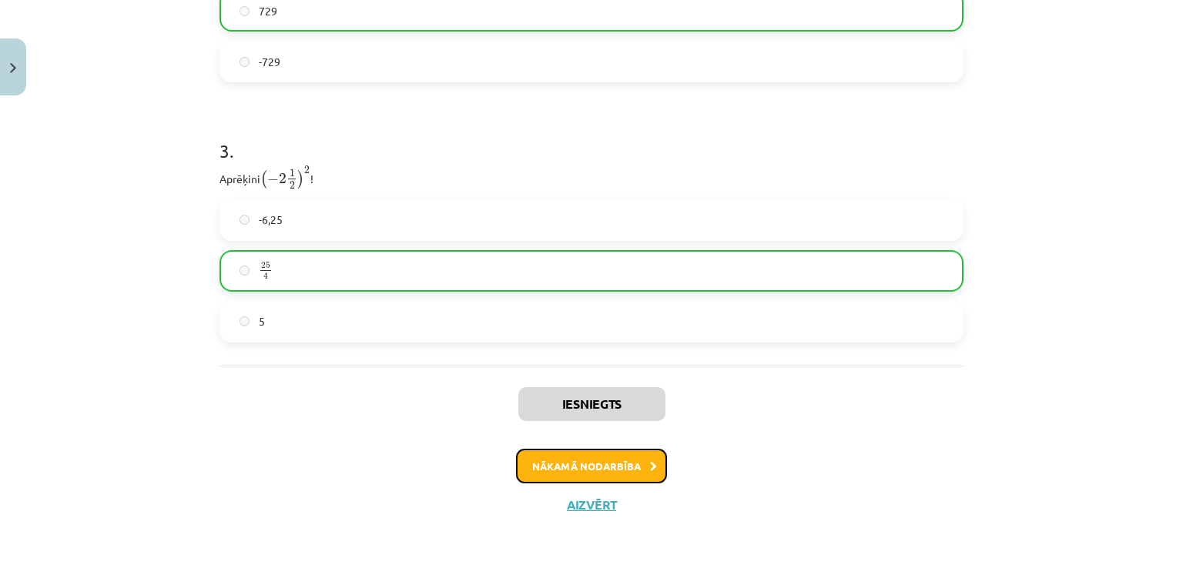
click at [628, 473] on button "Nākamā nodarbība" at bounding box center [591, 466] width 151 height 35
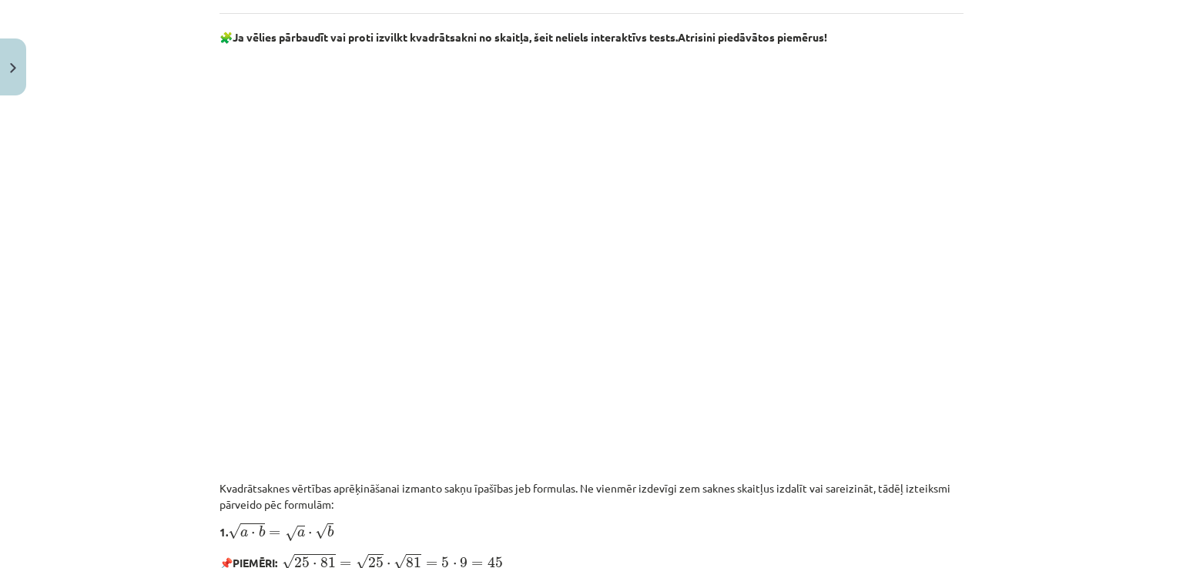
scroll to position [976, 0]
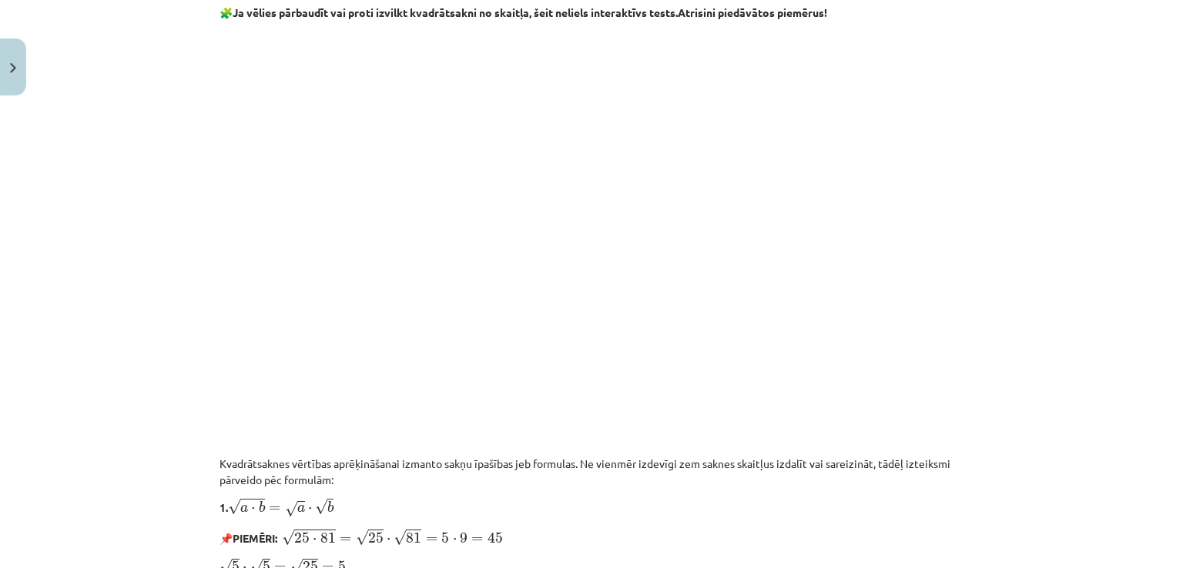
drag, startPoint x: 958, startPoint y: 340, endPoint x: 958, endPoint y: 323, distance: 17.7
click at [958, 323] on div "6 XP Saņemsi Sarežģīts 602 pilda Apraksts Uzdevums Palīdzība Atkārtojums par ar…" at bounding box center [591, 276] width 762 height 2250
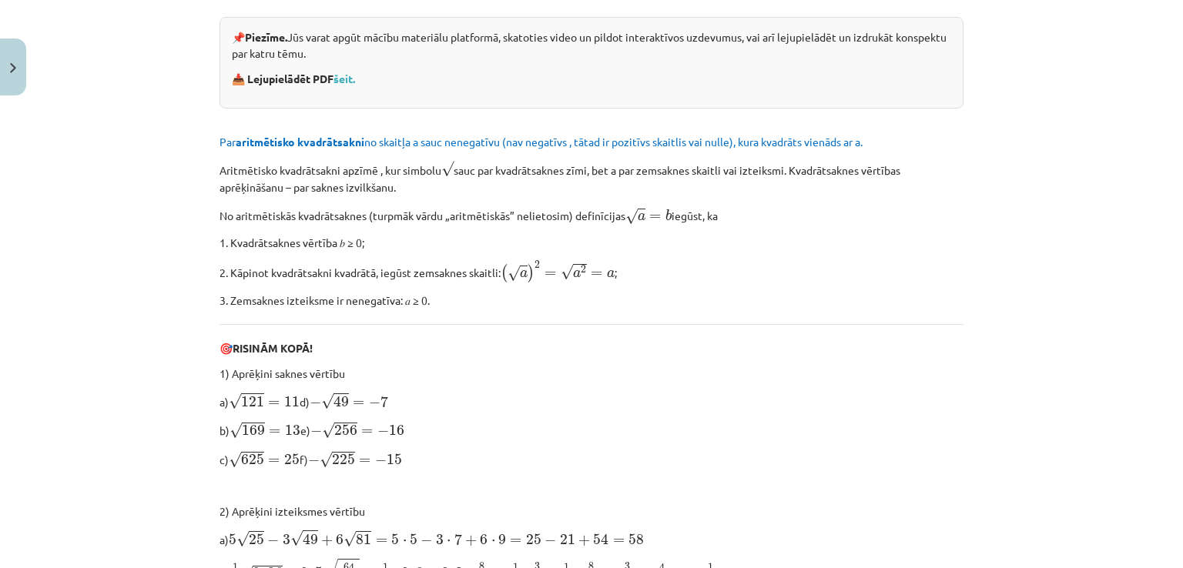
scroll to position [166, 0]
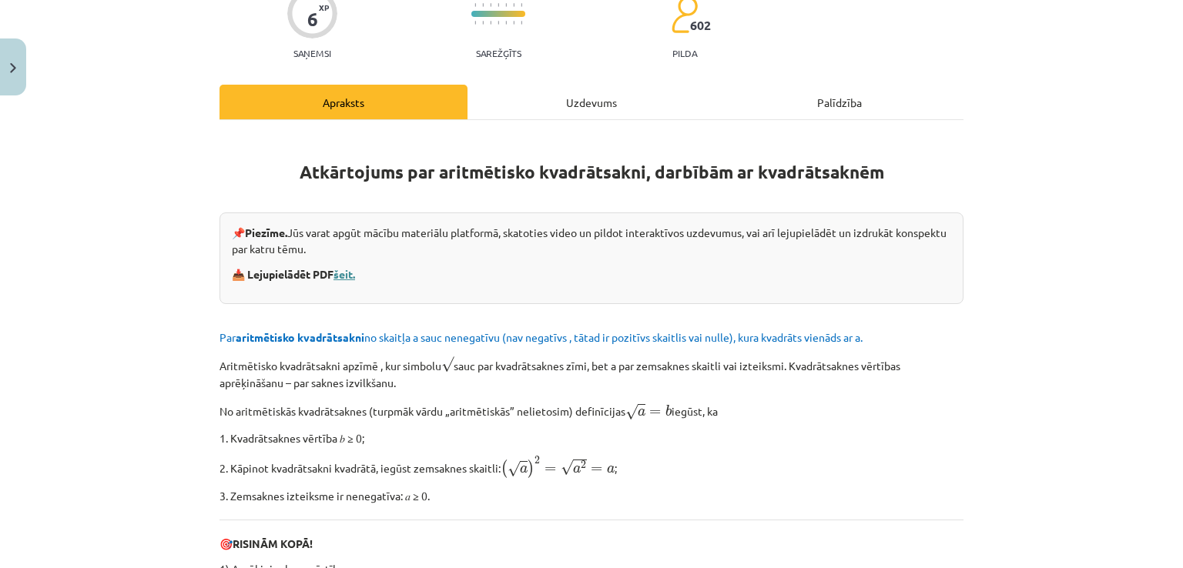
click at [346, 275] on link "šeit." at bounding box center [344, 274] width 22 height 14
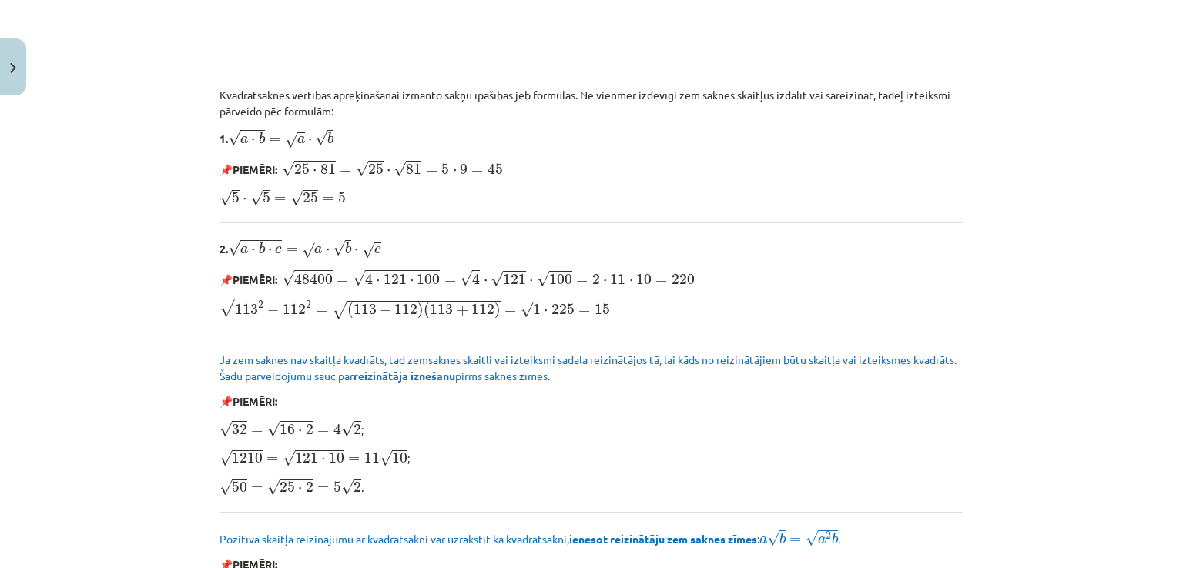
scroll to position [1842, 0]
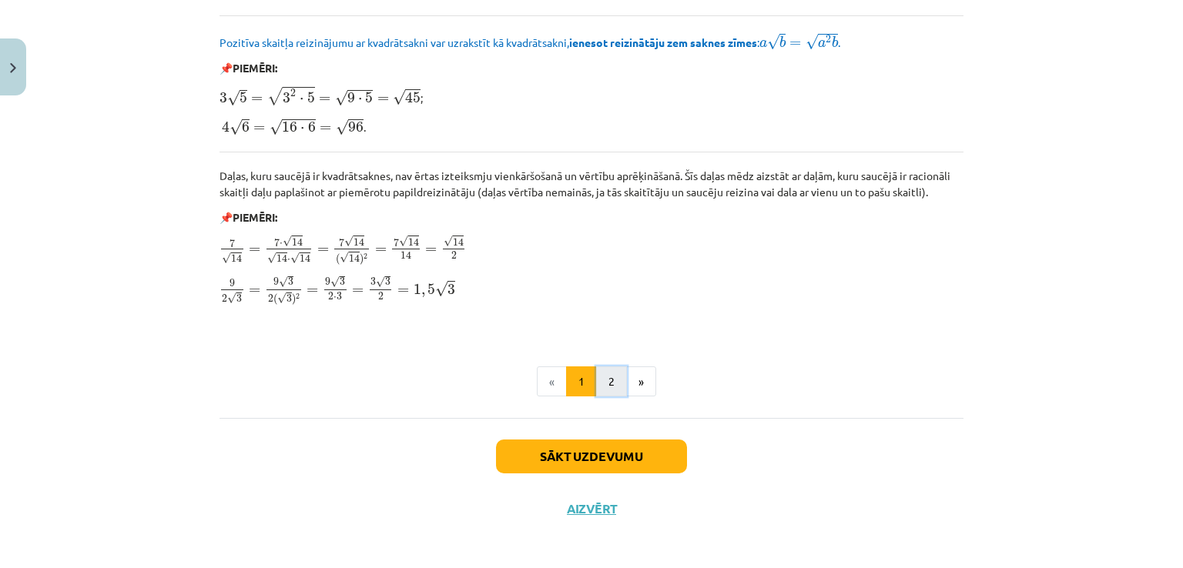
click at [615, 373] on button "2" at bounding box center [611, 381] width 31 height 31
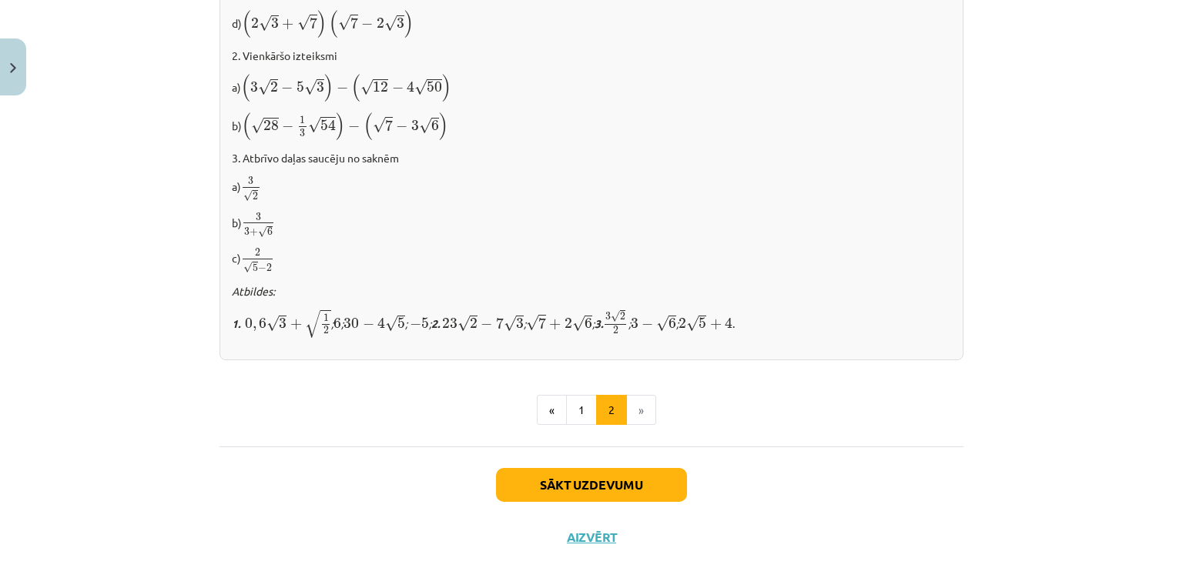
scroll to position [1005, 0]
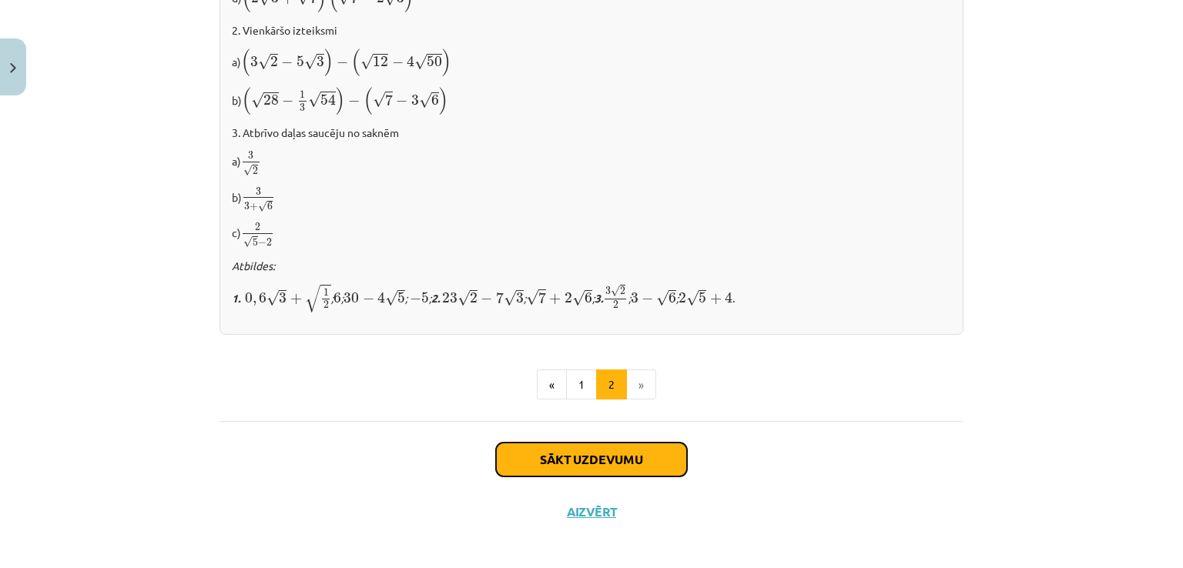
click at [573, 443] on button "Sākt uzdevumu" at bounding box center [591, 460] width 191 height 34
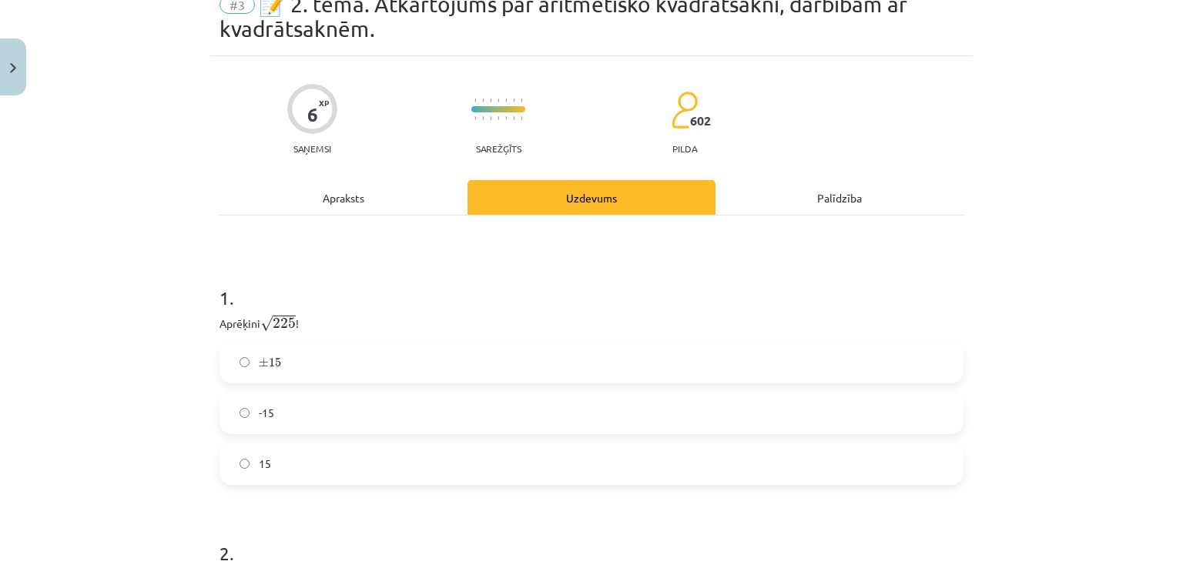
scroll to position [38, 0]
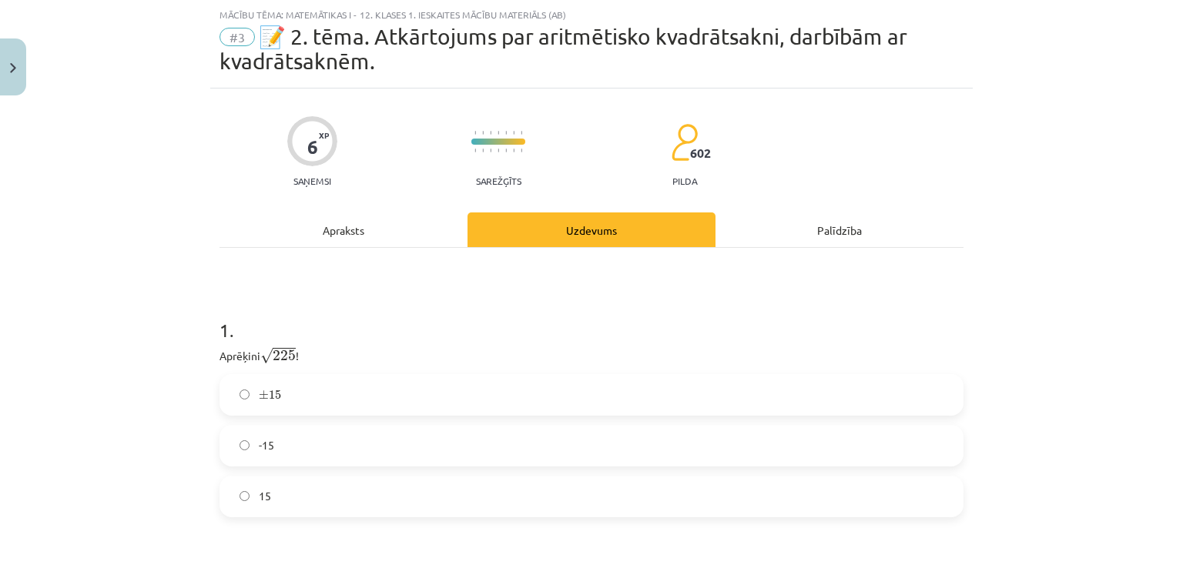
click at [1135, 212] on div "Mācību tēma: Matemātikas i - 12. klases 1. ieskaites mācību materiāls (ab) #3 📝…" at bounding box center [591, 284] width 1183 height 568
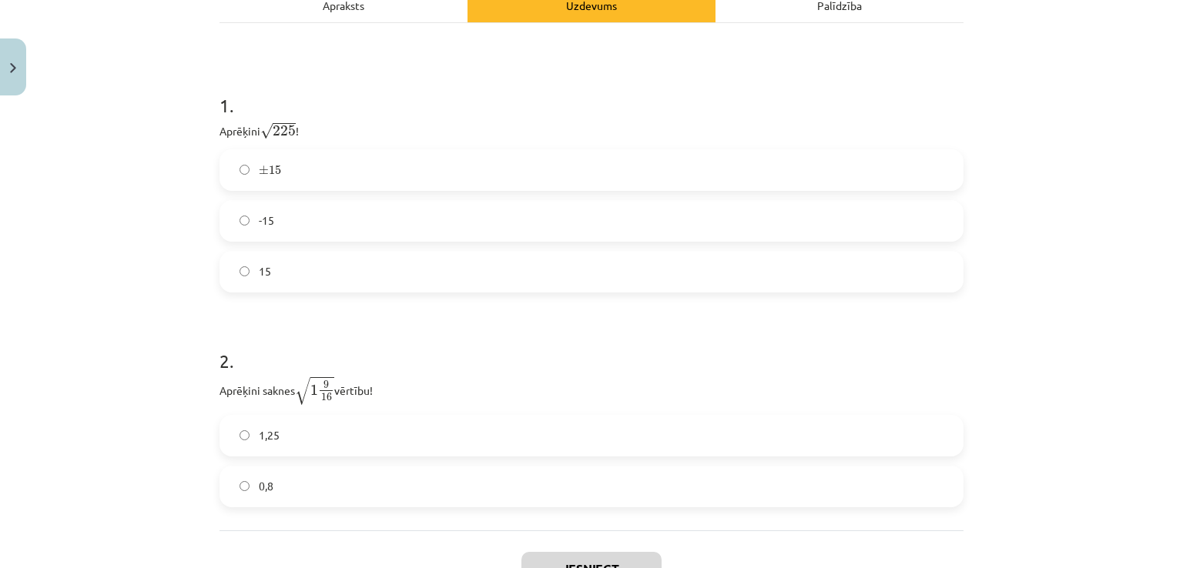
scroll to position [259, 0]
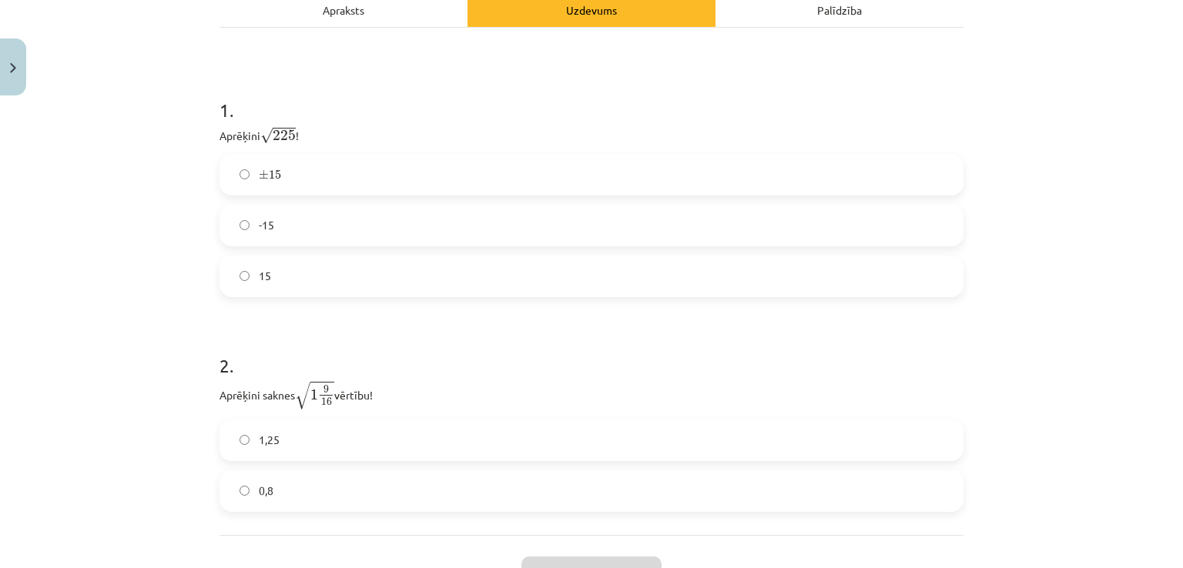
click at [500, 277] on label "15" at bounding box center [591, 276] width 741 height 38
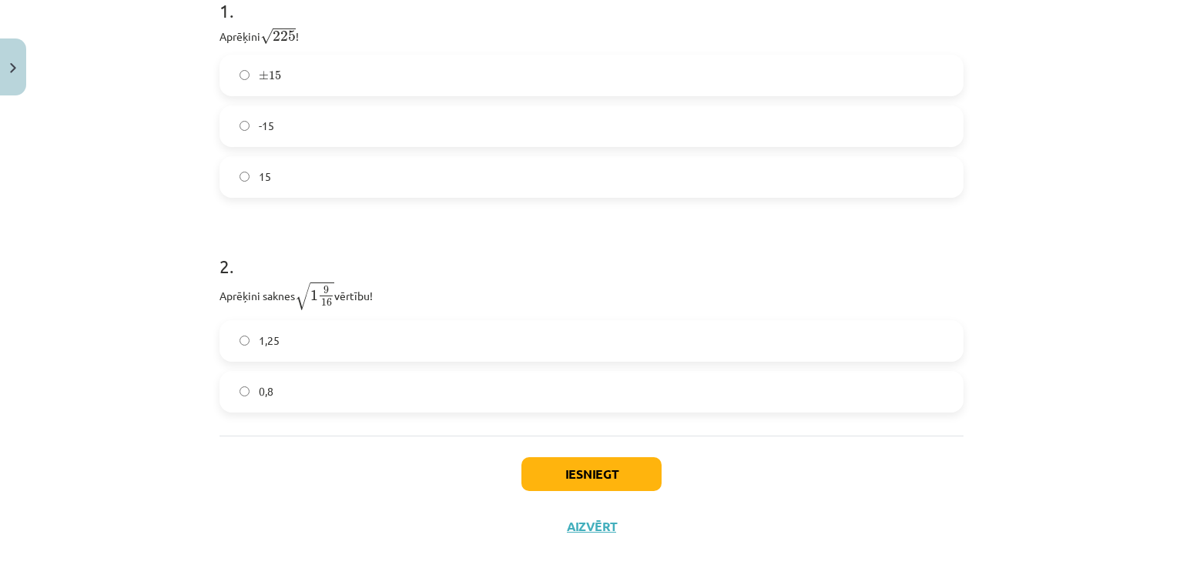
scroll to position [380, 0]
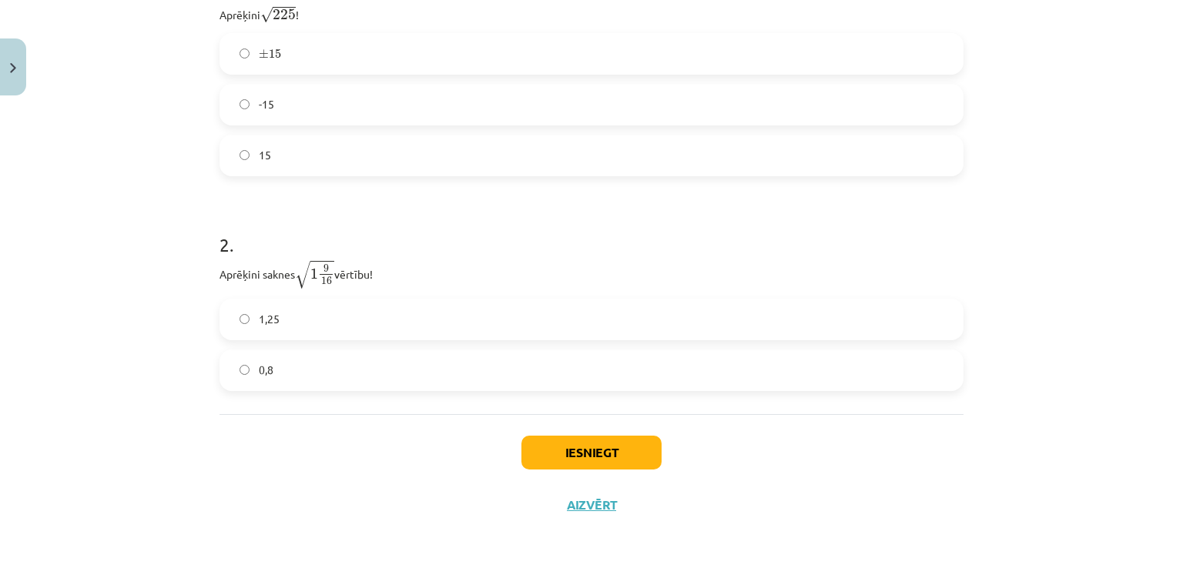
click at [357, 326] on label "1,25" at bounding box center [591, 319] width 741 height 38
click at [595, 450] on button "Iesniegt" at bounding box center [591, 453] width 140 height 34
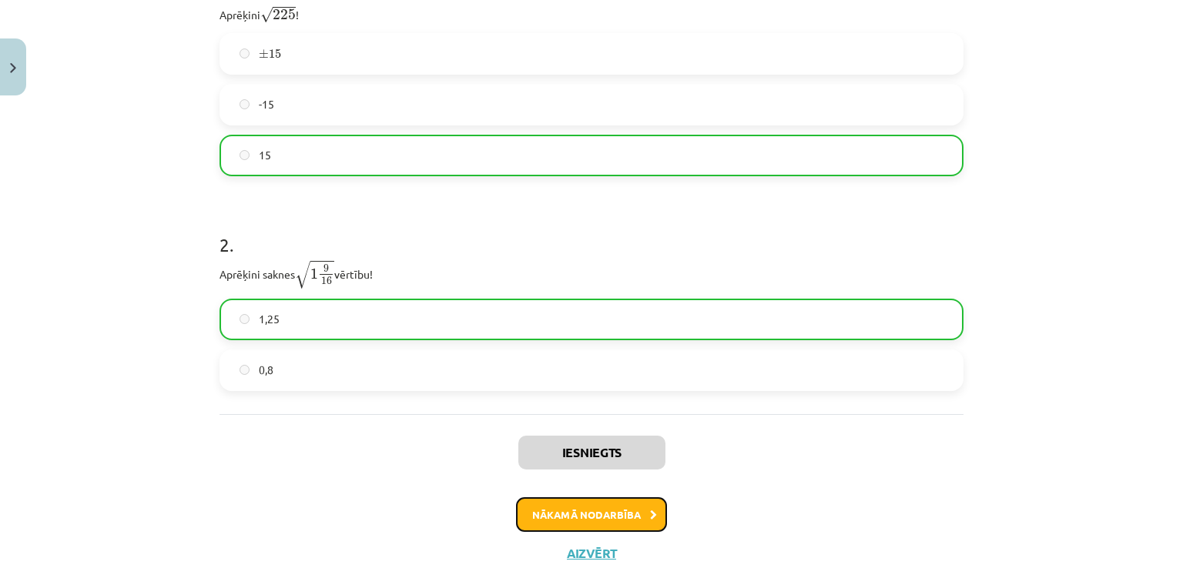
click at [545, 507] on button "Nākamā nodarbība" at bounding box center [591, 514] width 151 height 35
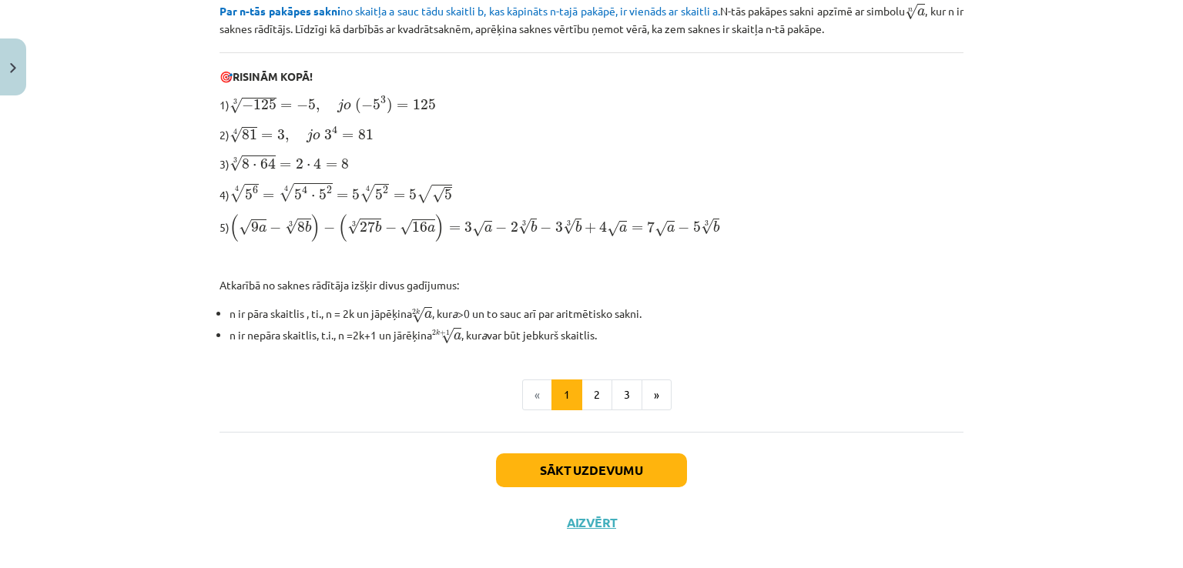
scroll to position [485, 0]
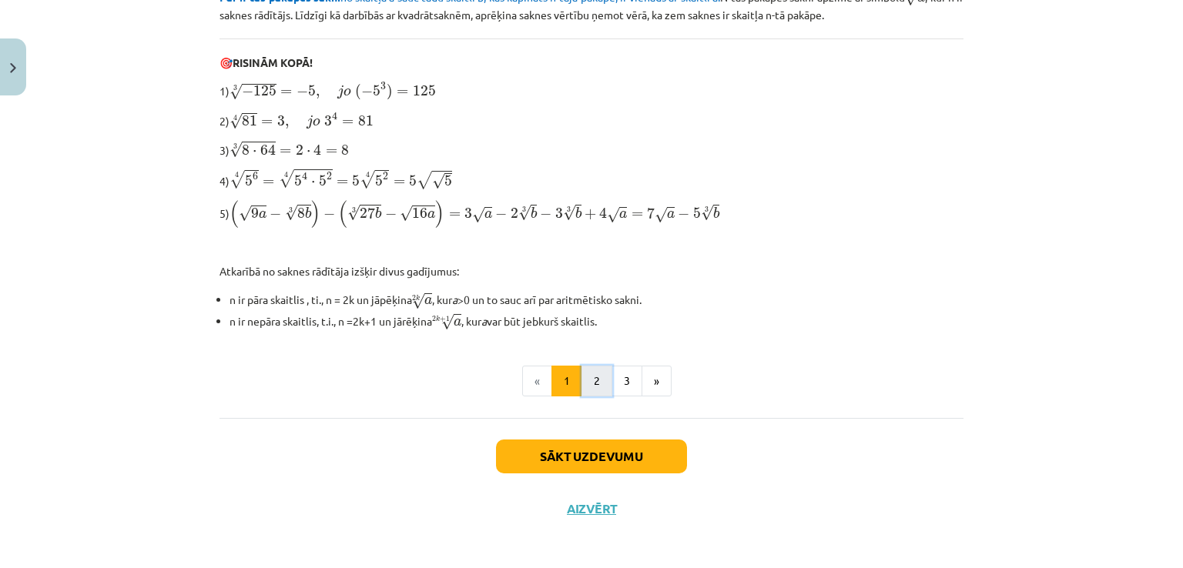
click at [597, 369] on button "2" at bounding box center [596, 381] width 31 height 31
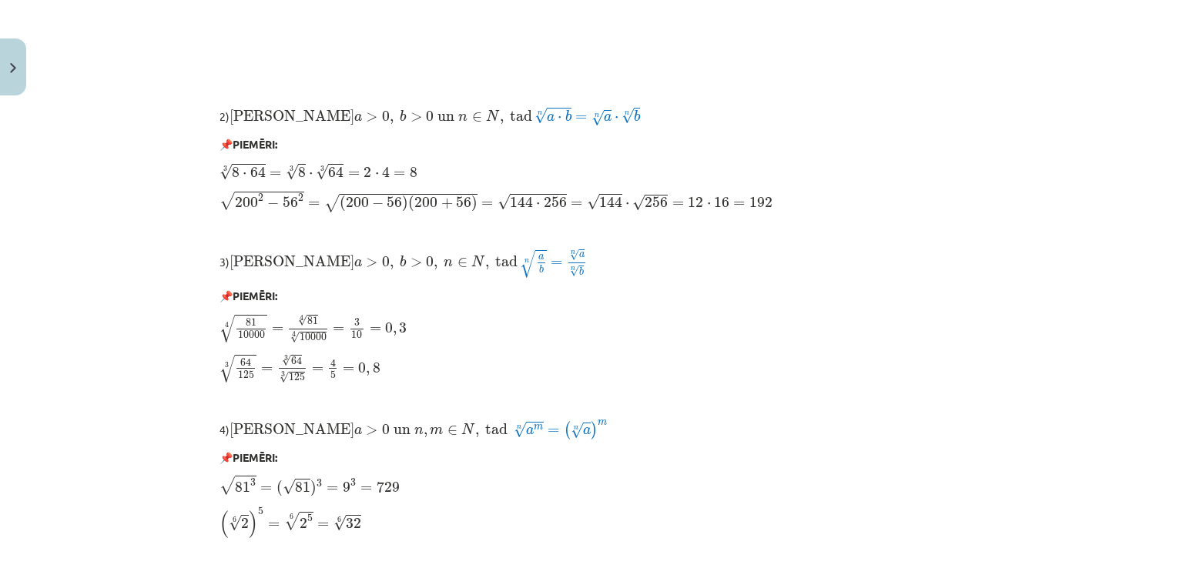
scroll to position [1252, 0]
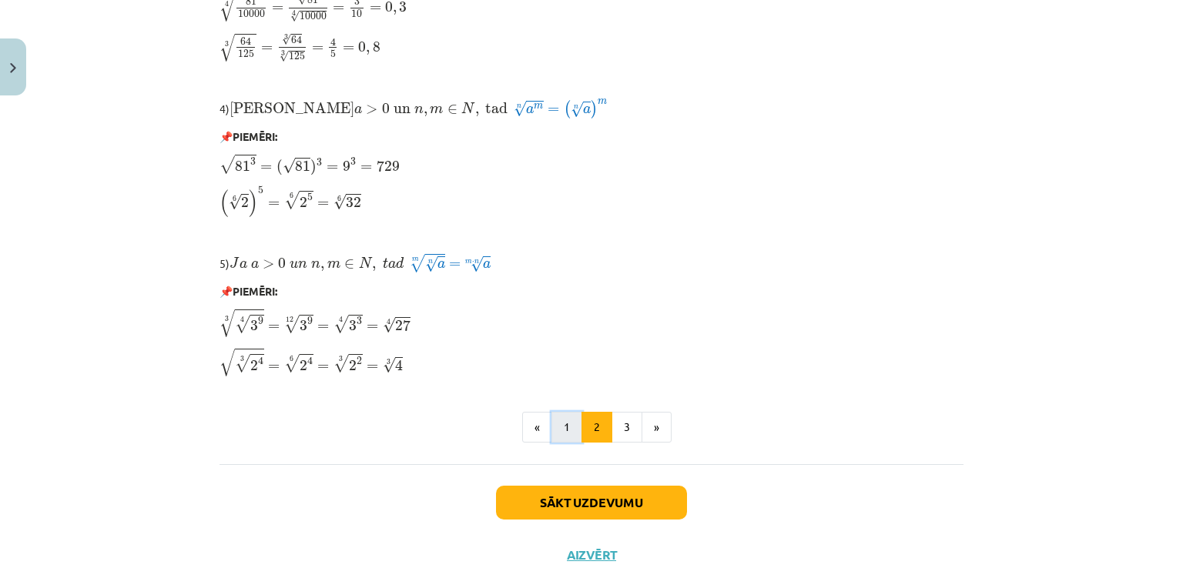
click at [567, 416] on button "1" at bounding box center [566, 427] width 31 height 31
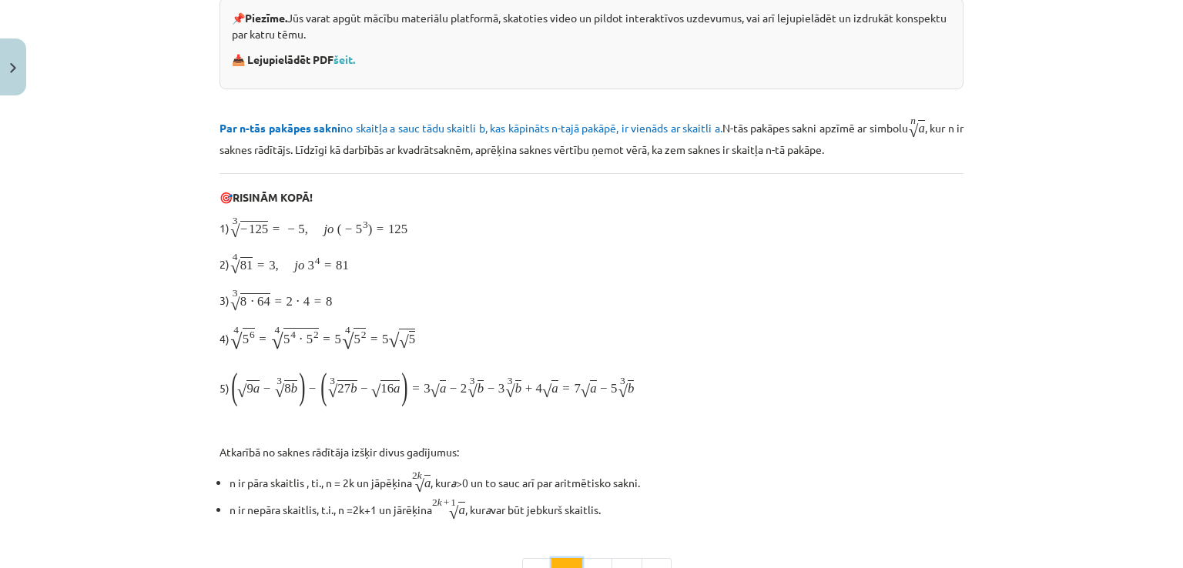
scroll to position [275, 0]
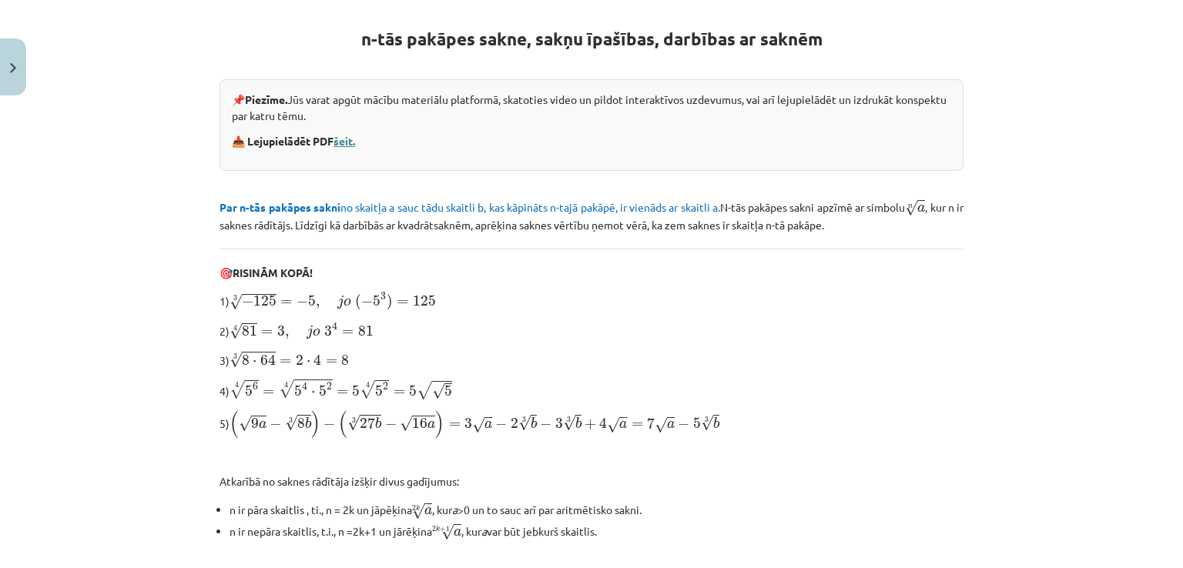
click at [333, 134] on link "šeit." at bounding box center [344, 141] width 22 height 14
